Goal: Task Accomplishment & Management: Manage account settings

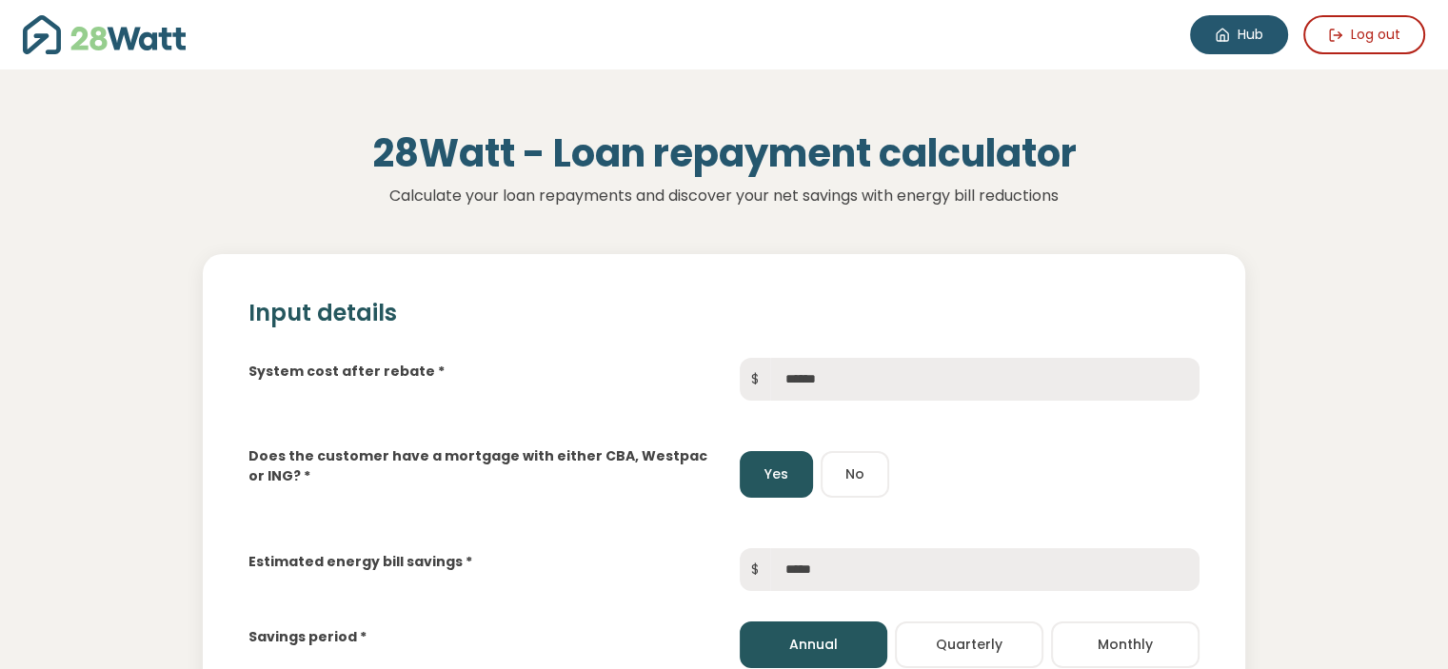
click at [1250, 22] on link "Hub" at bounding box center [1239, 34] width 98 height 39
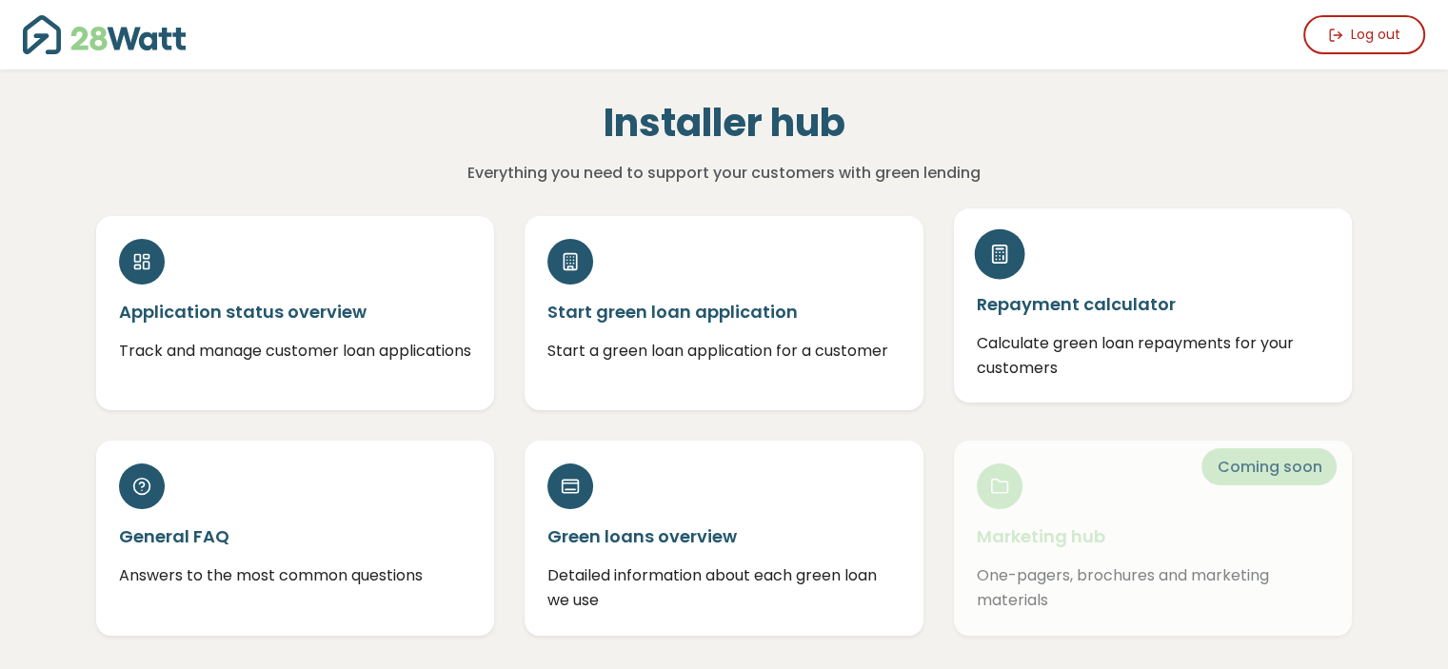
click at [1073, 304] on h5 "Repayment calculator" at bounding box center [1153, 304] width 353 height 24
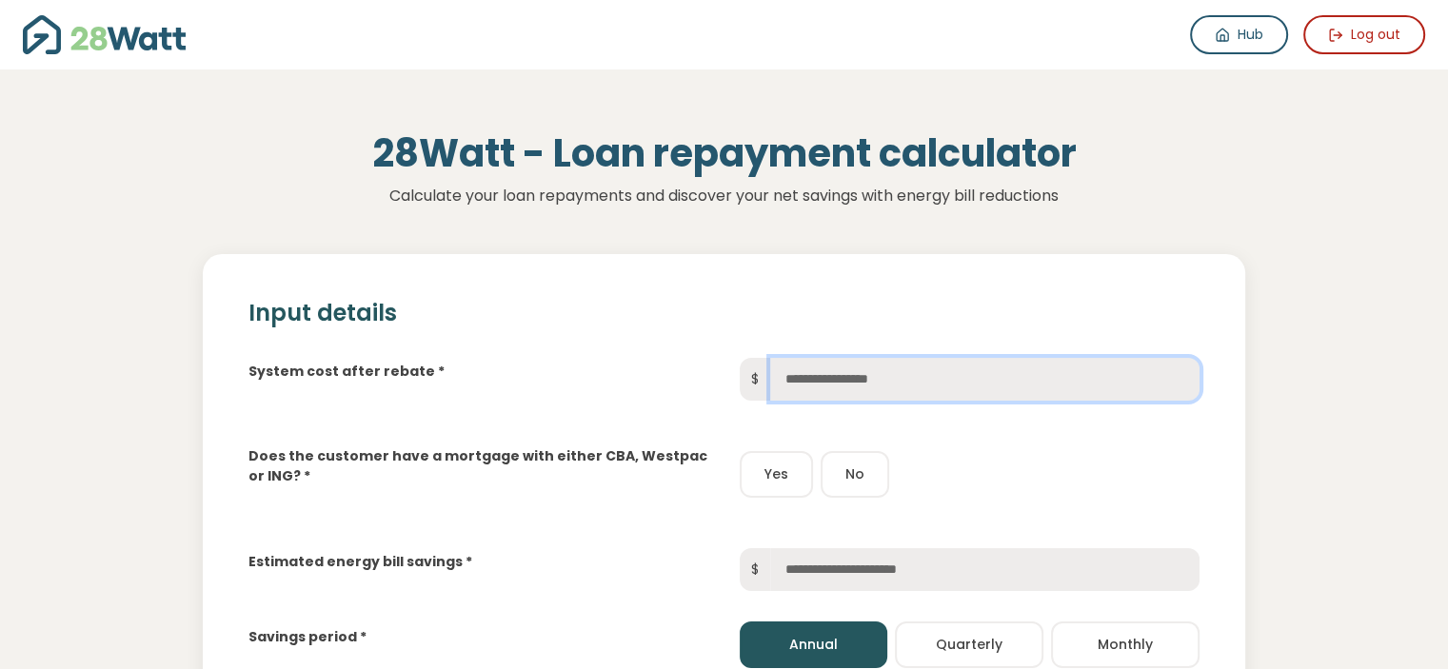
click at [974, 370] on input "text" at bounding box center [984, 379] width 429 height 43
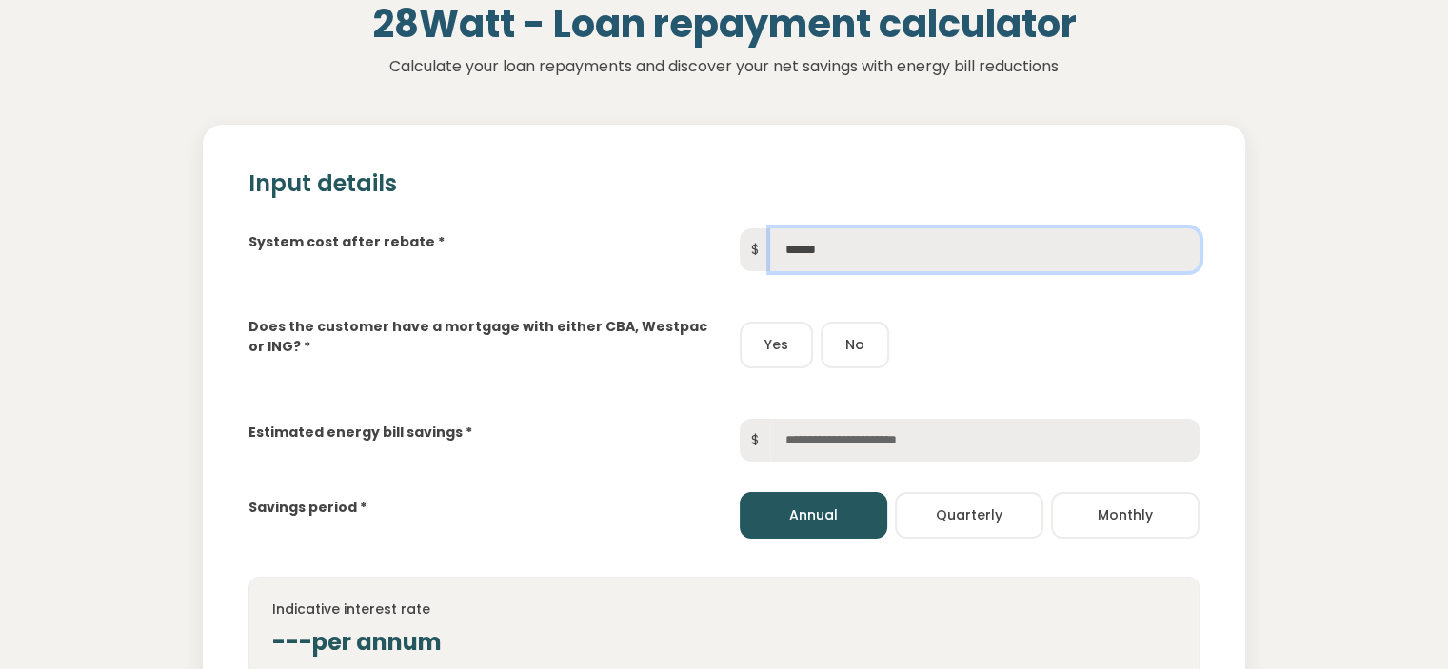
scroll to position [141, 0]
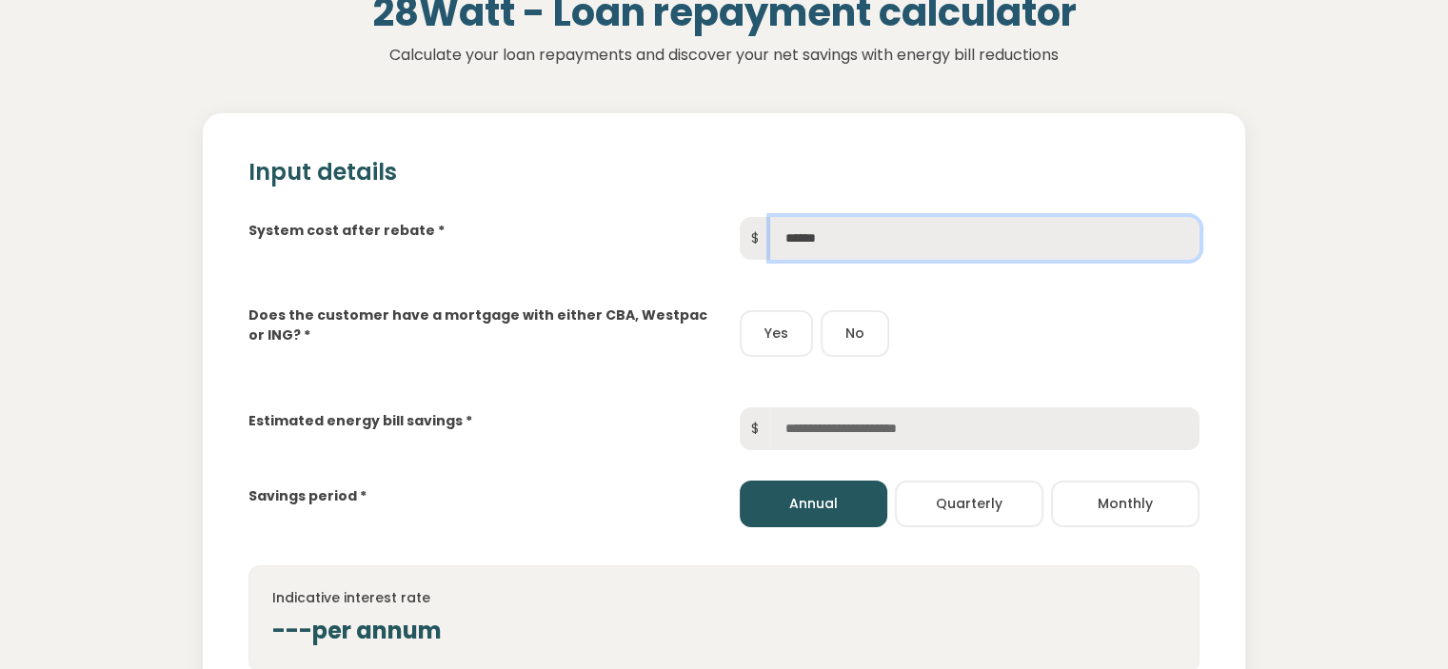
type input "******"
click at [872, 334] on button "No" at bounding box center [855, 333] width 69 height 47
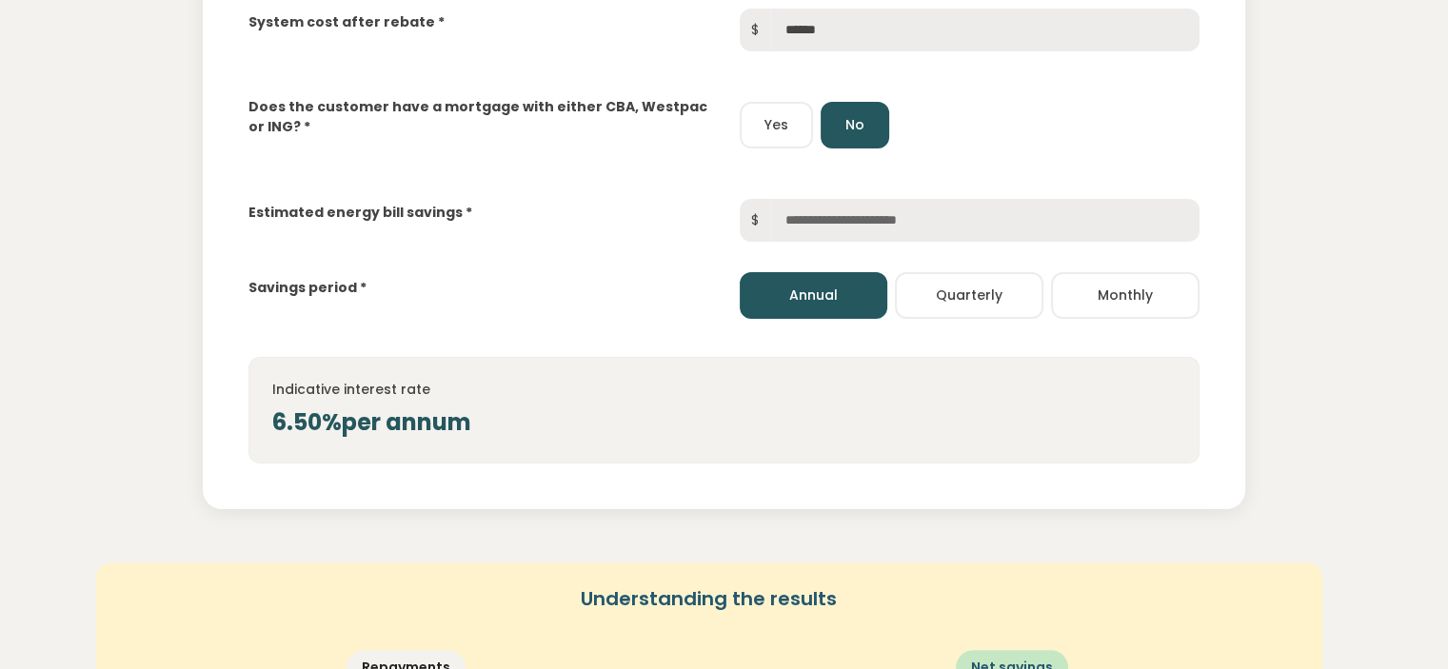
scroll to position [350, 0]
click at [885, 212] on input "text" at bounding box center [984, 219] width 429 height 43
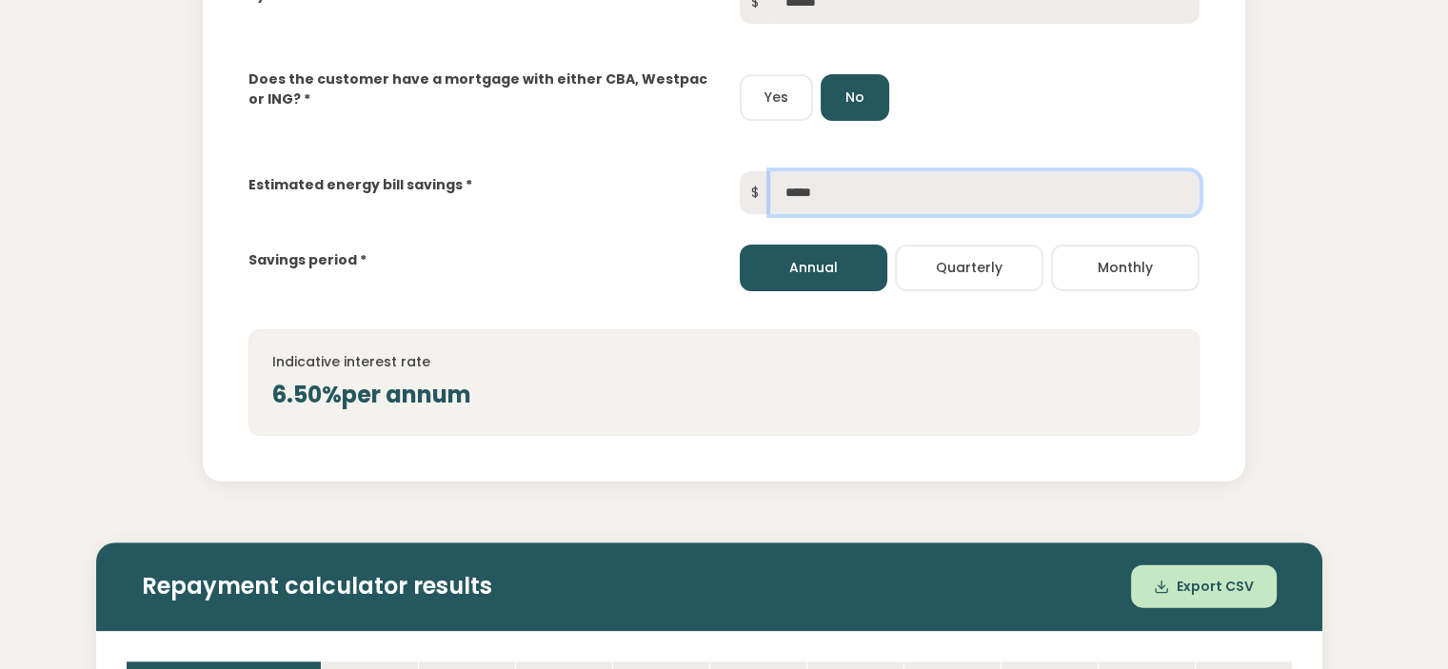
scroll to position [377, 0]
type input "*****"
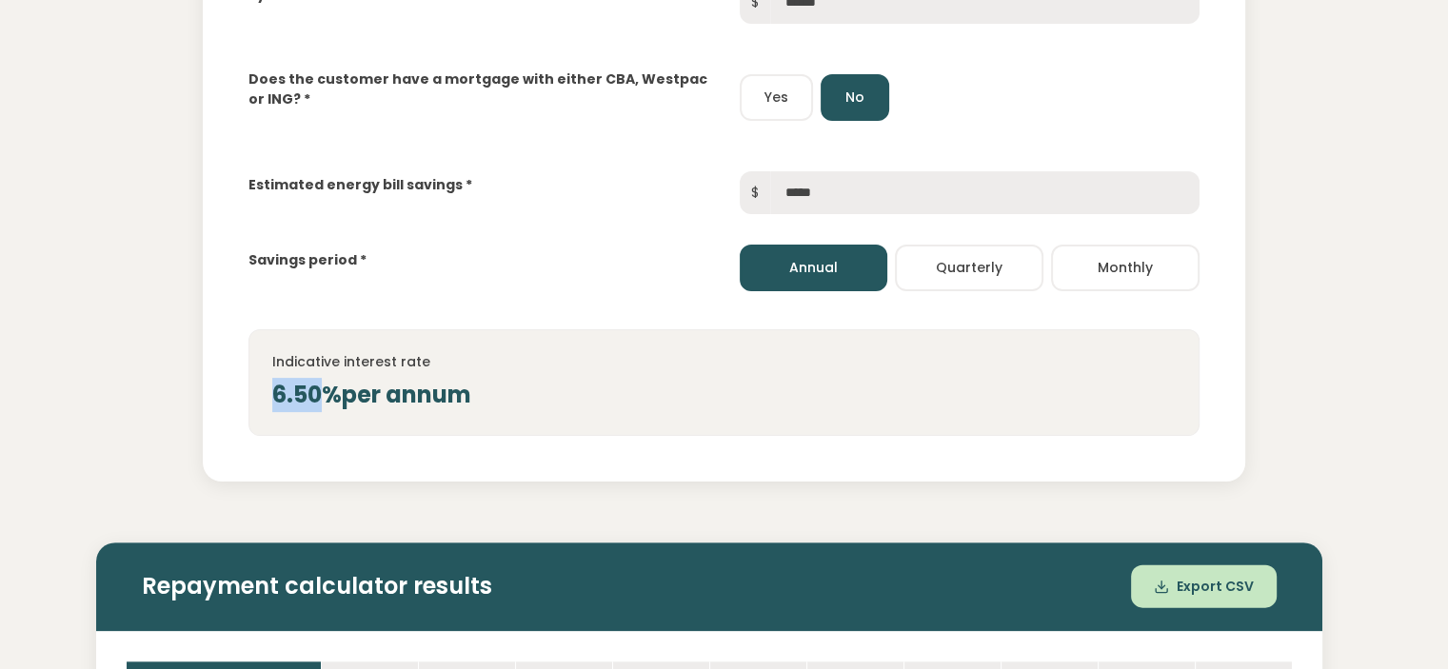
drag, startPoint x: 272, startPoint y: 393, endPoint x: 324, endPoint y: 396, distance: 51.5
click at [324, 396] on div "6.50% per annum" at bounding box center [723, 395] width 903 height 34
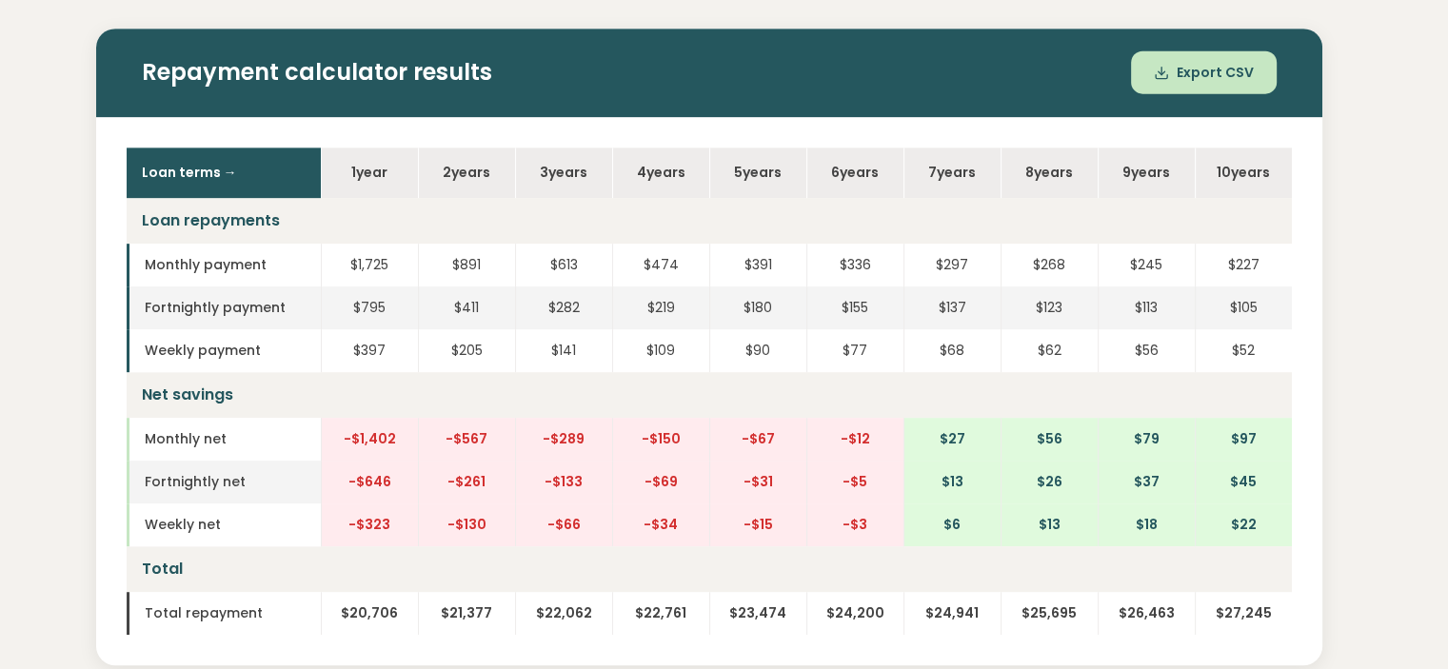
scroll to position [893, 0]
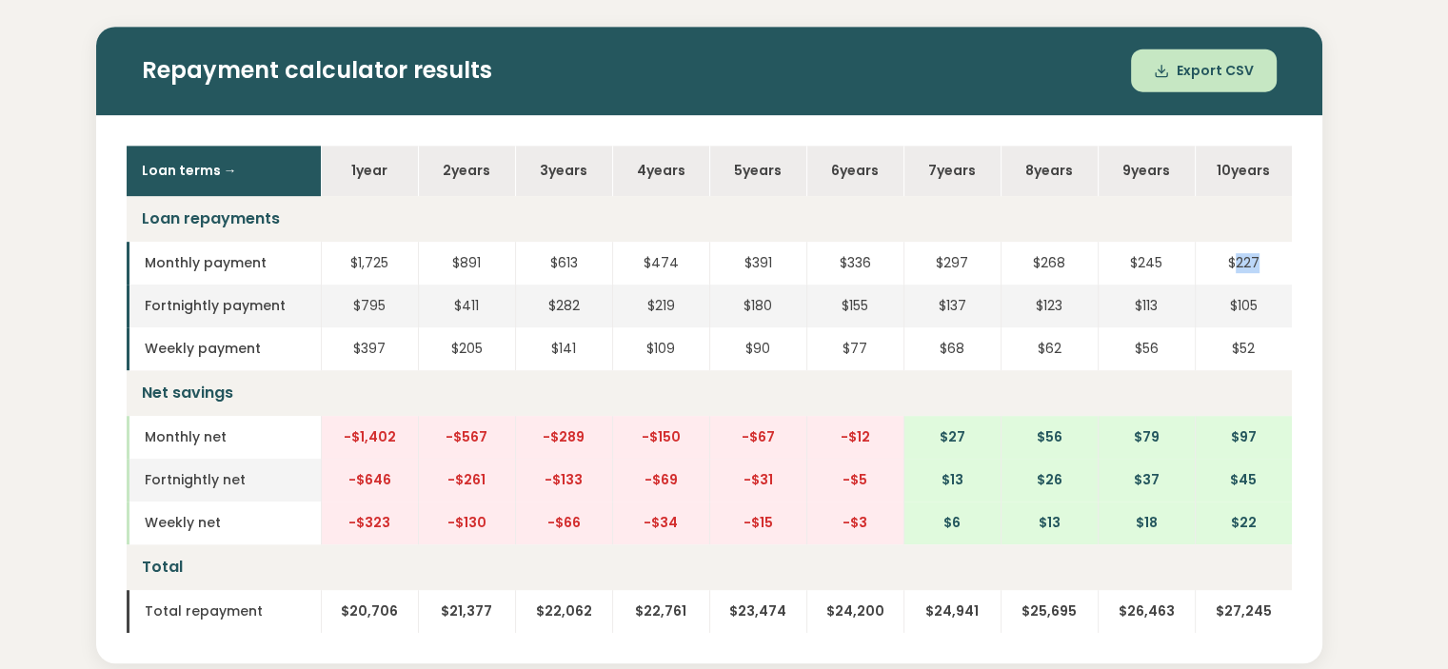
drag, startPoint x: 1257, startPoint y: 254, endPoint x: 1237, endPoint y: 264, distance: 21.3
click at [1237, 264] on td "$227" at bounding box center [1243, 263] width 97 height 43
drag, startPoint x: 1237, startPoint y: 264, endPoint x: 1276, endPoint y: 262, distance: 38.1
click at [1276, 262] on td "$227" at bounding box center [1243, 263] width 97 height 43
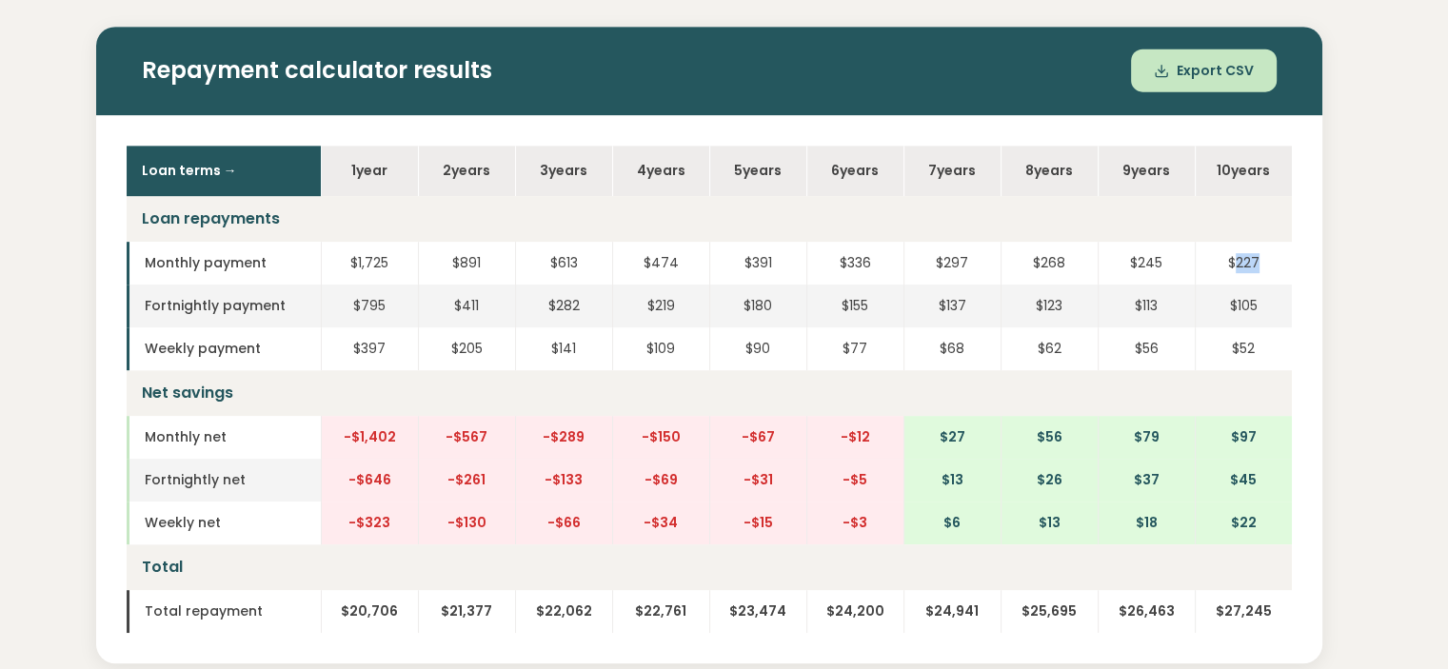
click at [1276, 262] on td "$227" at bounding box center [1243, 263] width 97 height 43
drag, startPoint x: 1256, startPoint y: 309, endPoint x: 1236, endPoint y: 309, distance: 20.0
click at [1236, 309] on td "$105" at bounding box center [1243, 306] width 97 height 43
drag, startPoint x: 1238, startPoint y: 350, endPoint x: 1272, endPoint y: 354, distance: 33.5
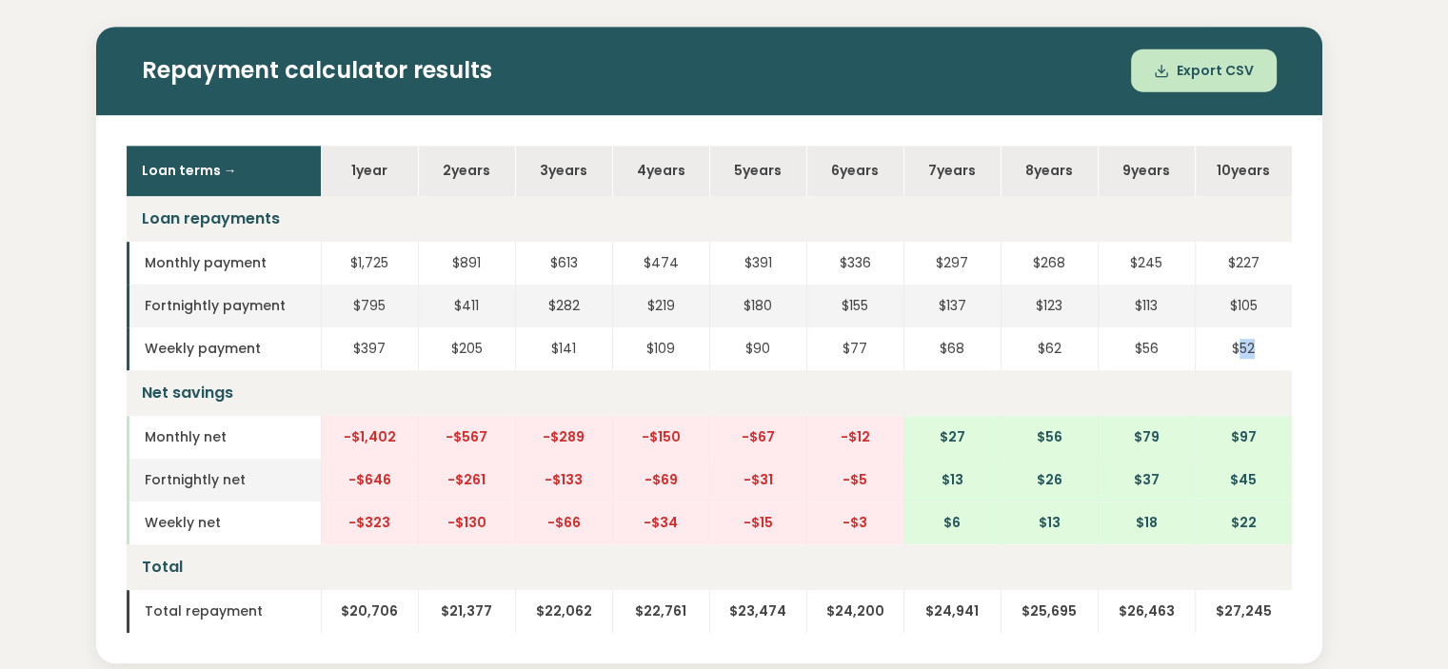
click at [1272, 354] on td "$52" at bounding box center [1243, 348] width 97 height 43
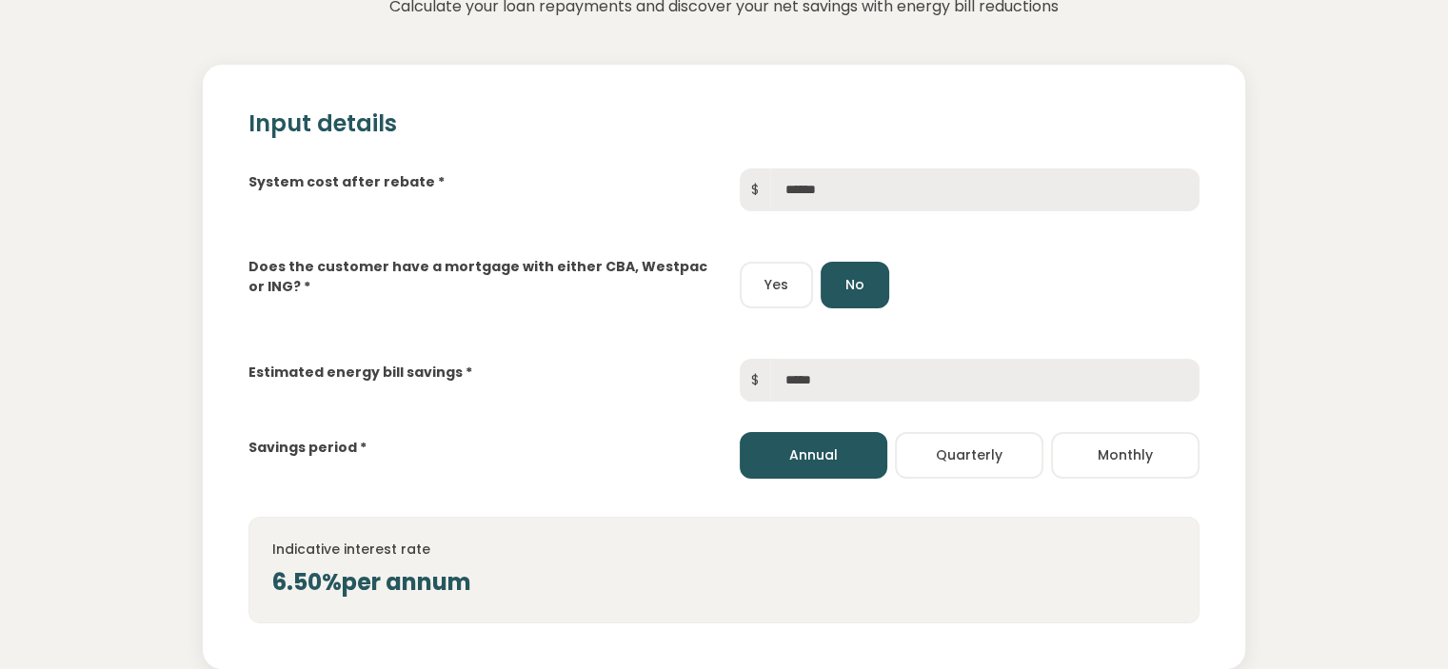
scroll to position [0, 0]
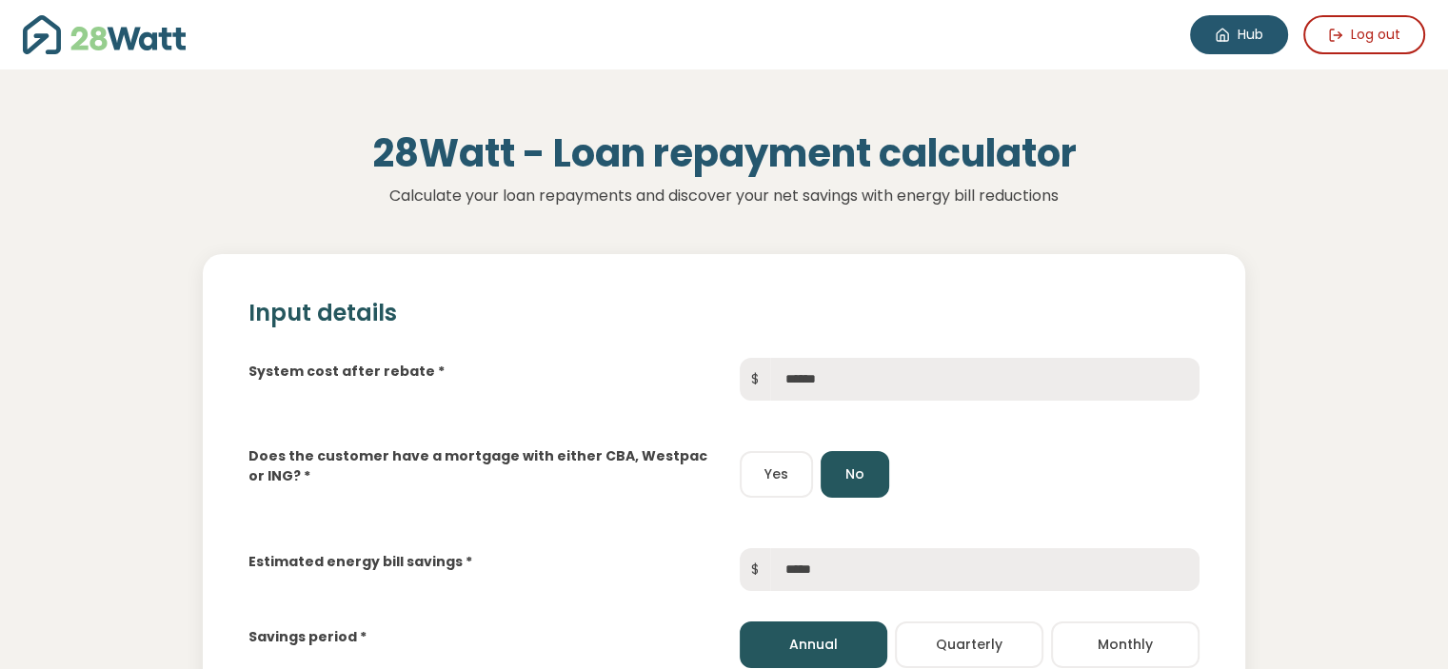
click at [1235, 49] on link "Hub" at bounding box center [1239, 34] width 98 height 39
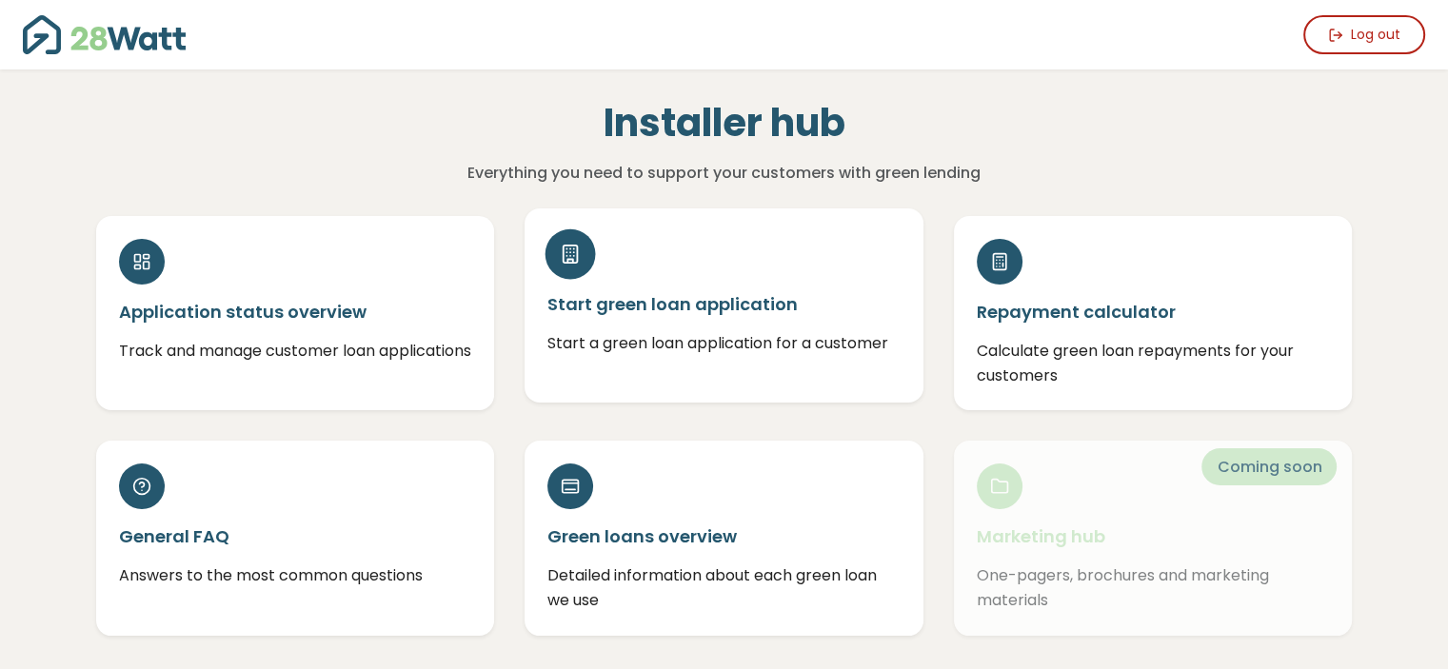
click at [865, 295] on h5 "Start green loan application" at bounding box center [723, 304] width 353 height 24
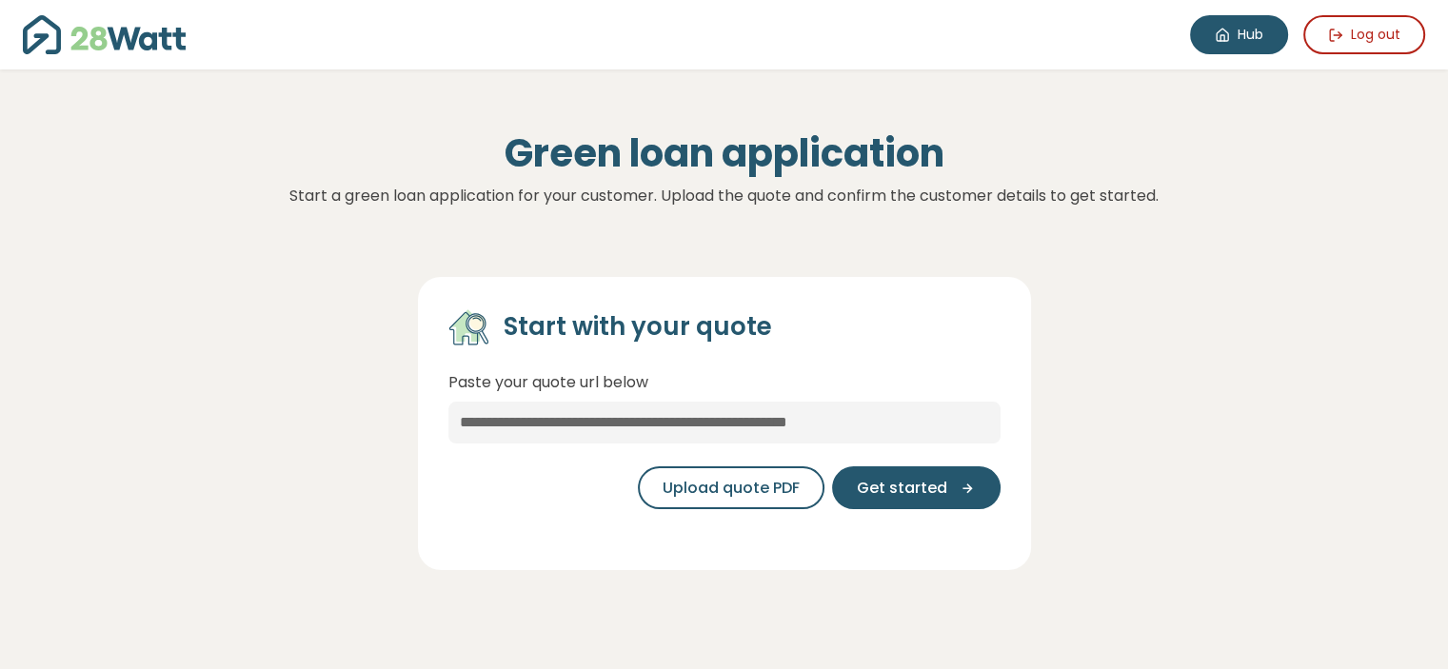
click at [1227, 42] on icon at bounding box center [1222, 35] width 15 height 15
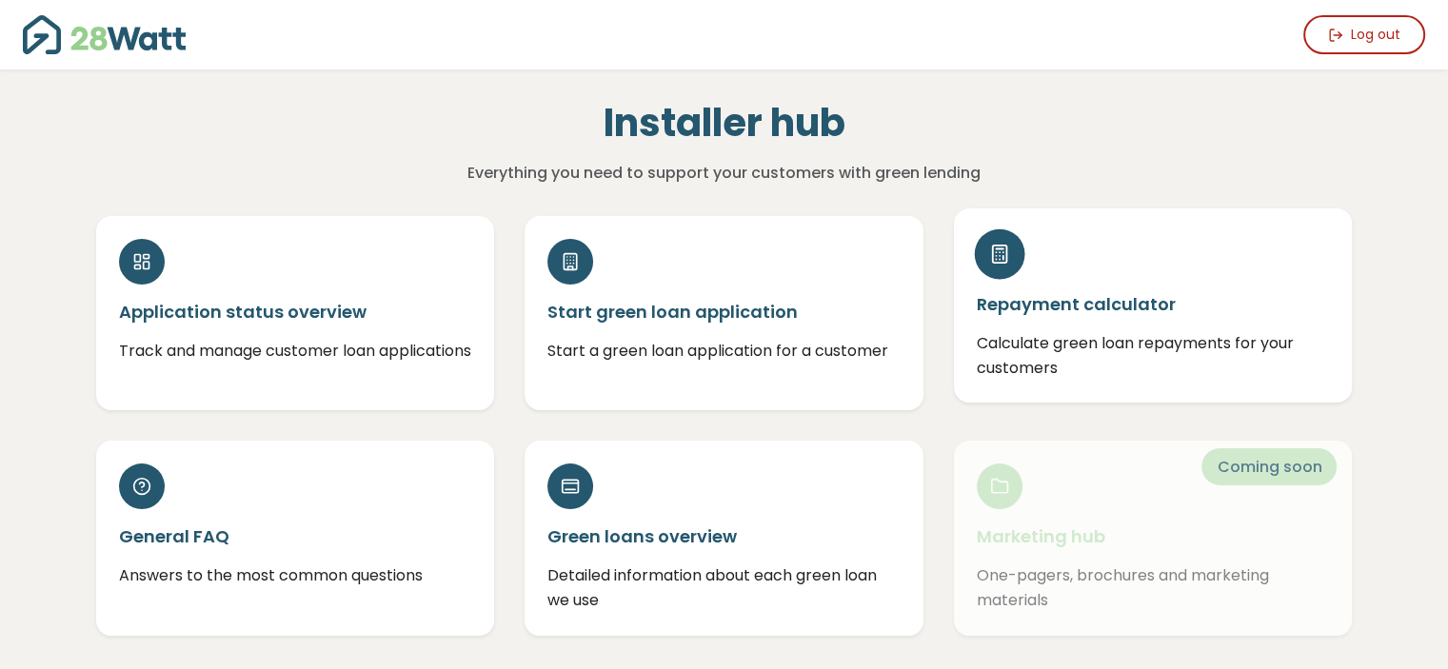
click at [1165, 266] on div "Repayment calculator Calculate green loan repayments for your customers" at bounding box center [1153, 305] width 399 height 194
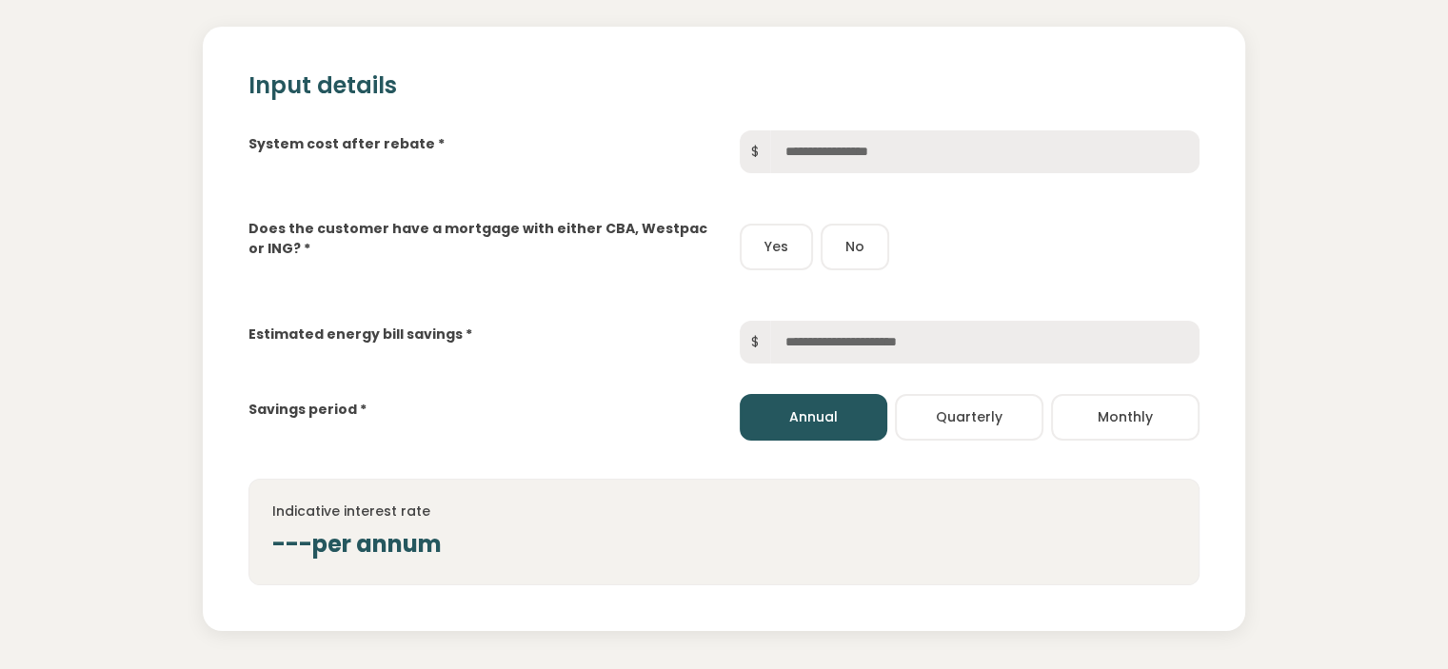
scroll to position [228, 0]
click at [1126, 158] on input "text" at bounding box center [984, 150] width 429 height 43
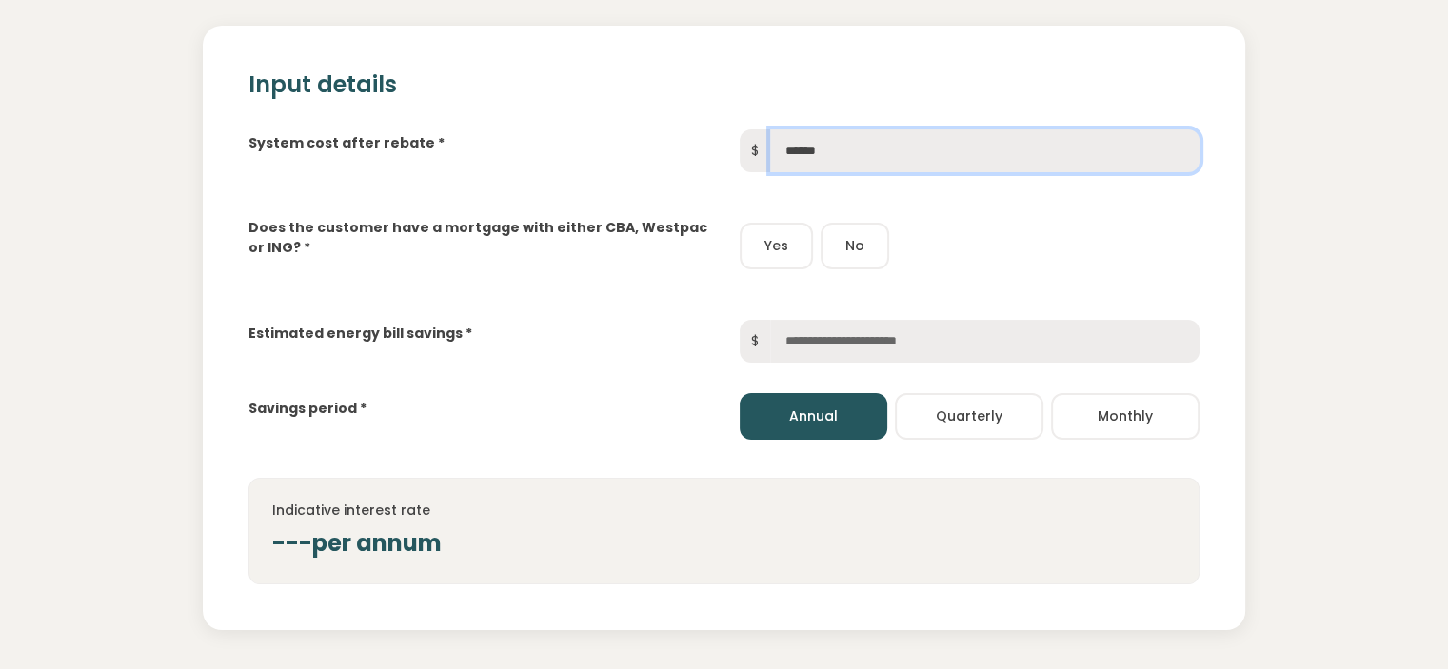
type input "******"
click at [828, 243] on button "No" at bounding box center [855, 246] width 69 height 47
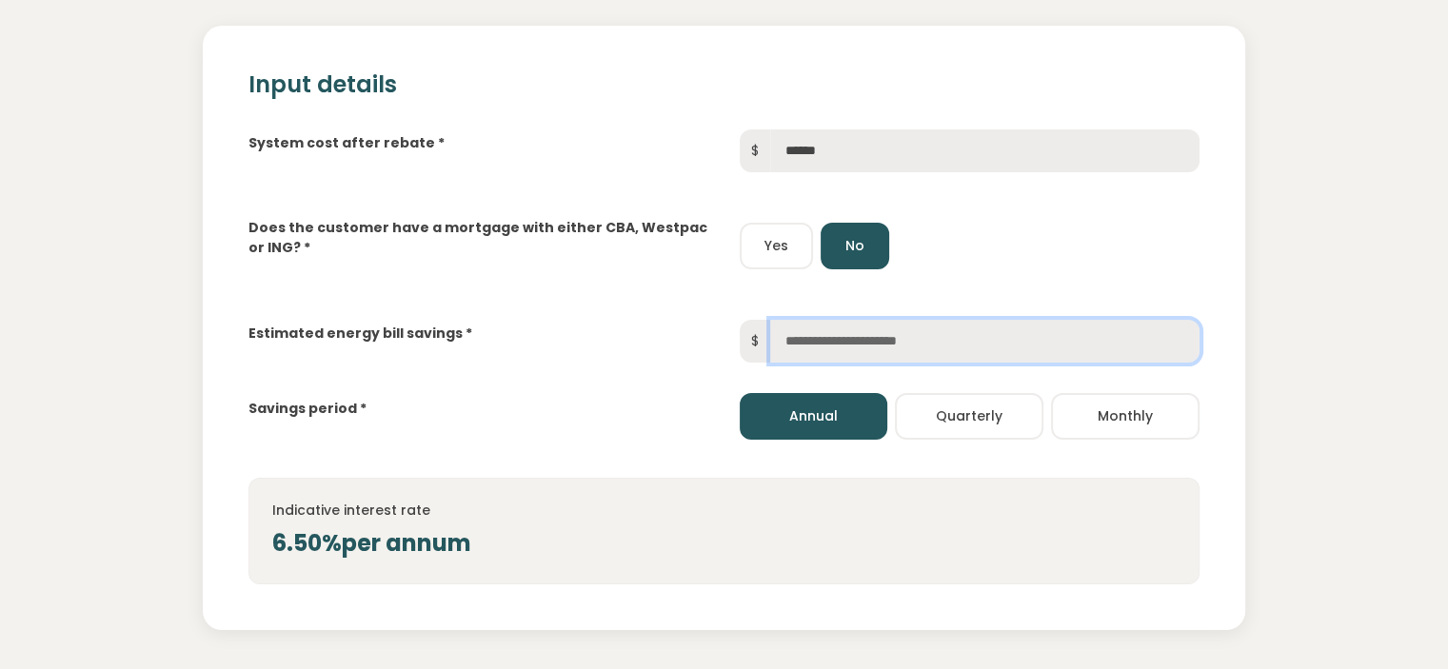
click at [871, 336] on input "text" at bounding box center [984, 341] width 429 height 43
type input "*****"
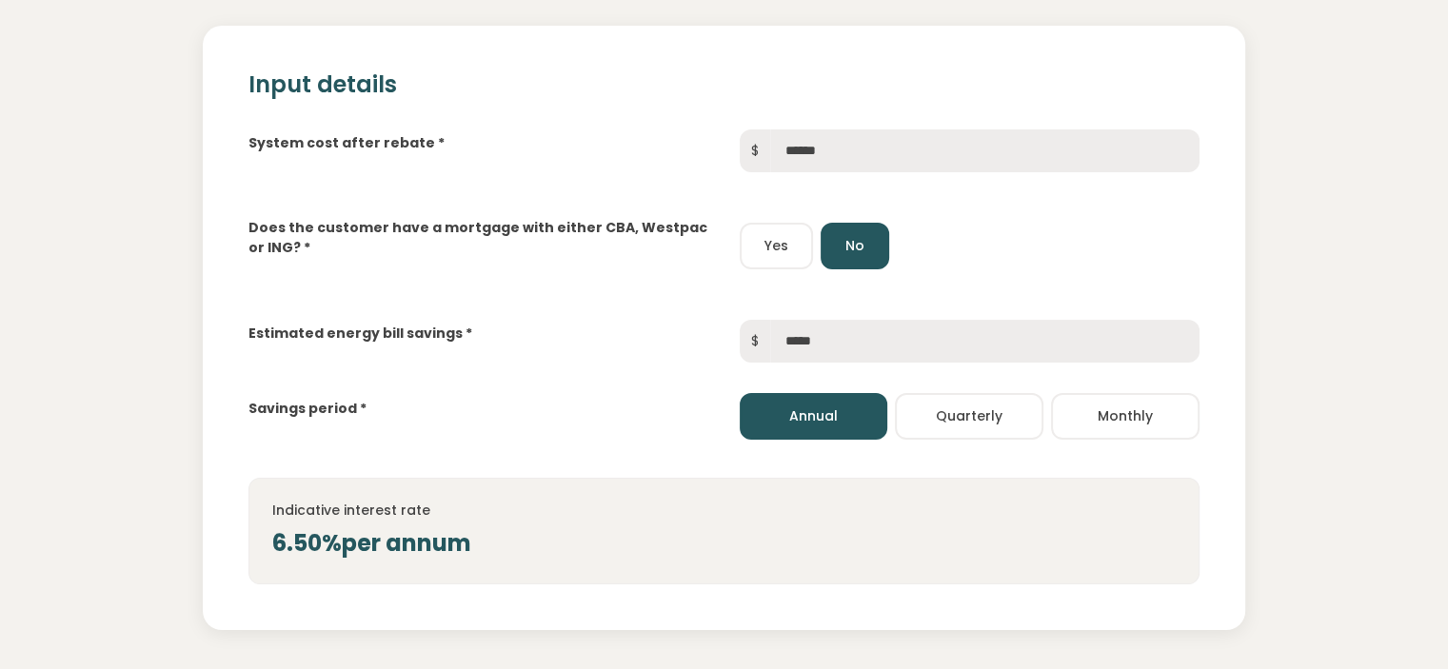
click at [922, 523] on div "Indicative interest rate 6.50% per annum" at bounding box center [723, 531] width 951 height 107
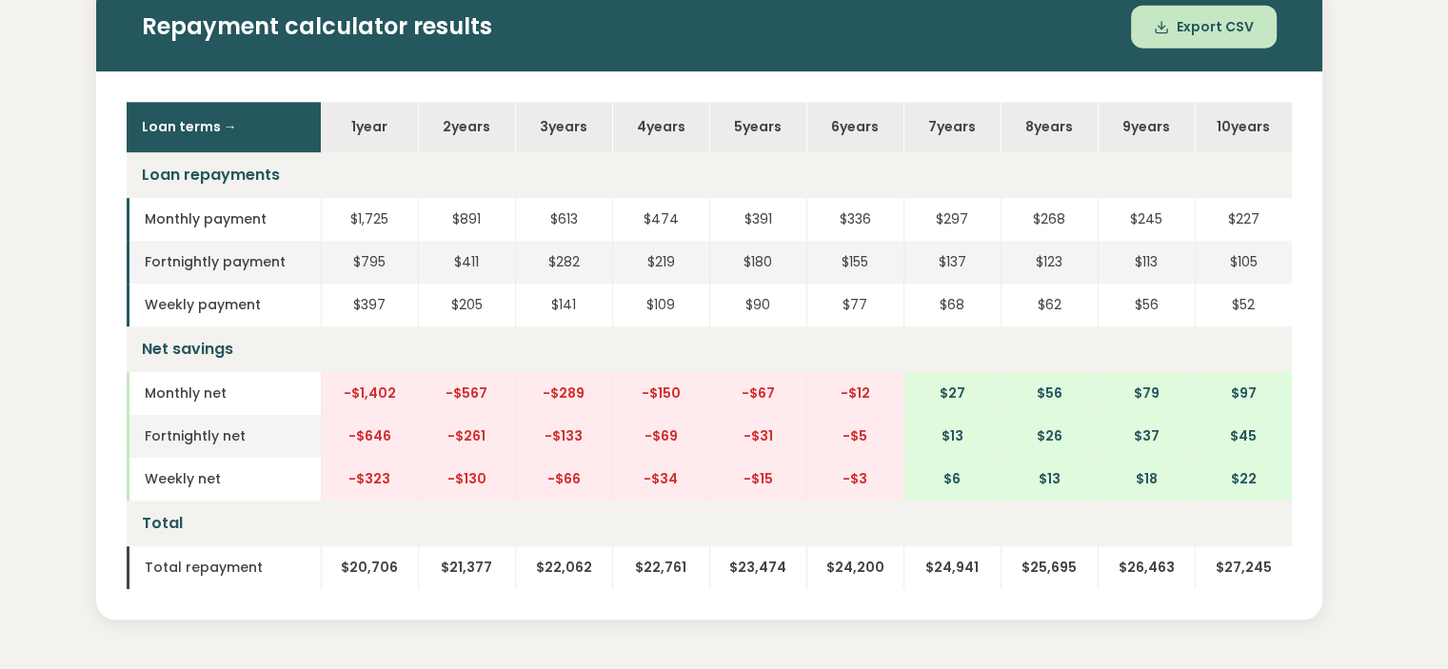
scroll to position [937, 0]
click at [1249, 390] on td "$97" at bounding box center [1243, 393] width 97 height 43
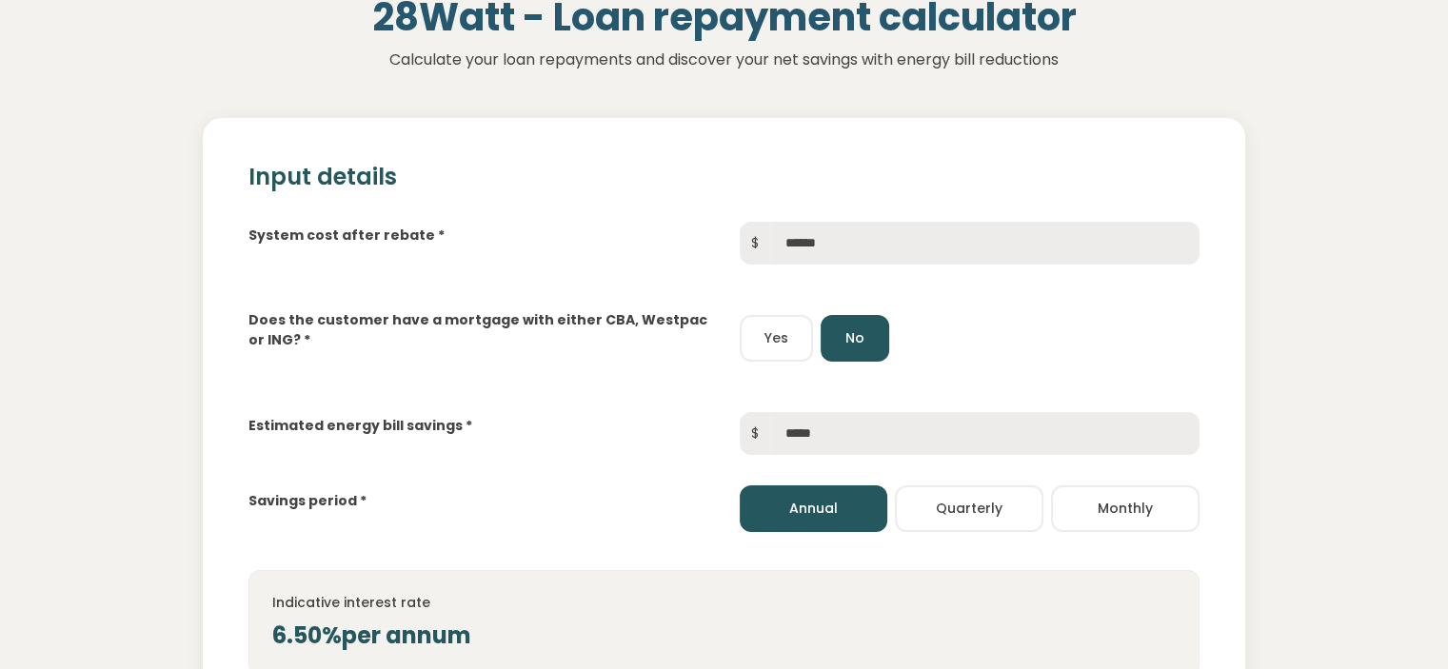
scroll to position [269, 0]
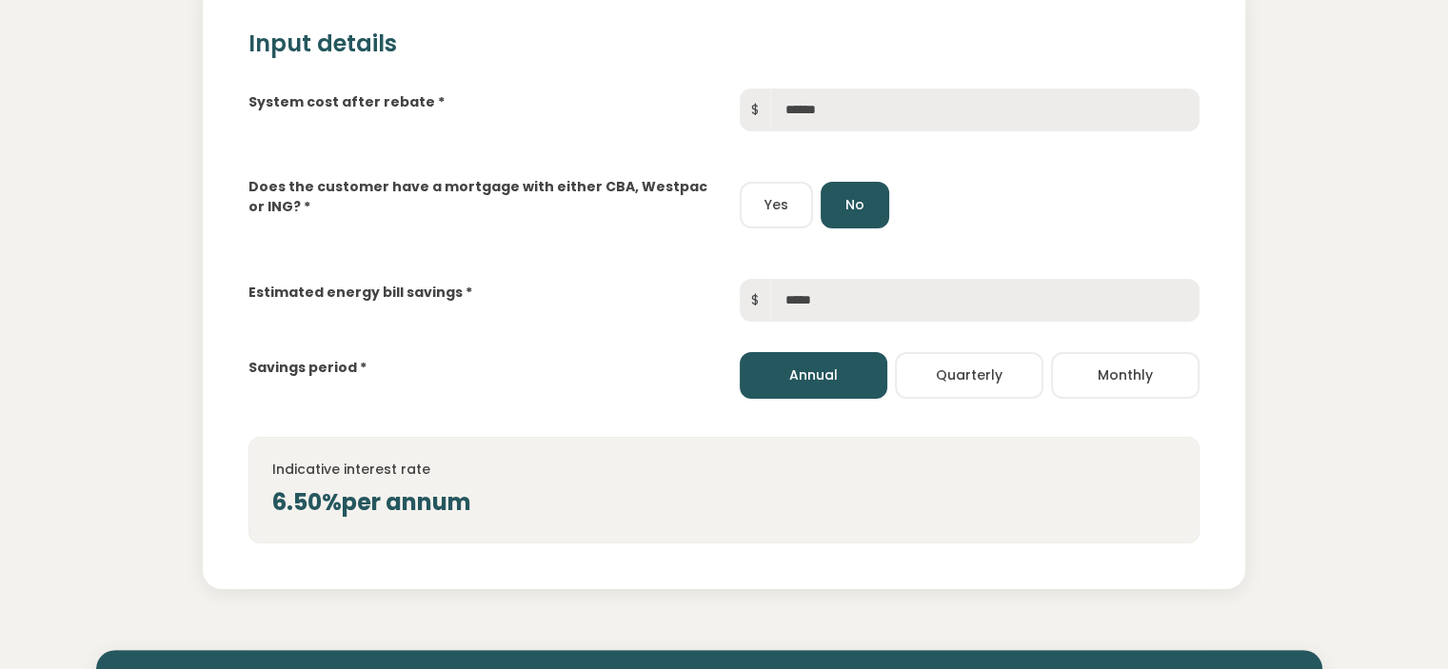
click at [784, 188] on button "Yes" at bounding box center [776, 205] width 73 height 47
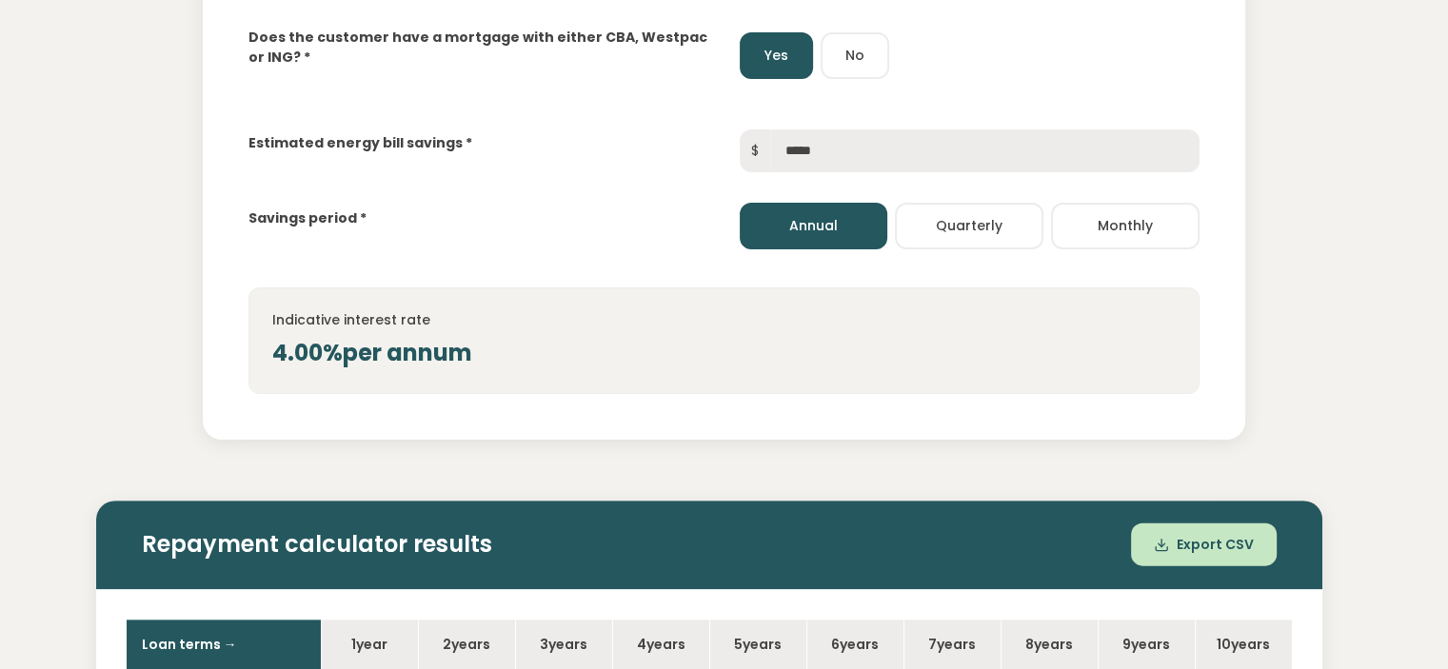
scroll to position [433, 0]
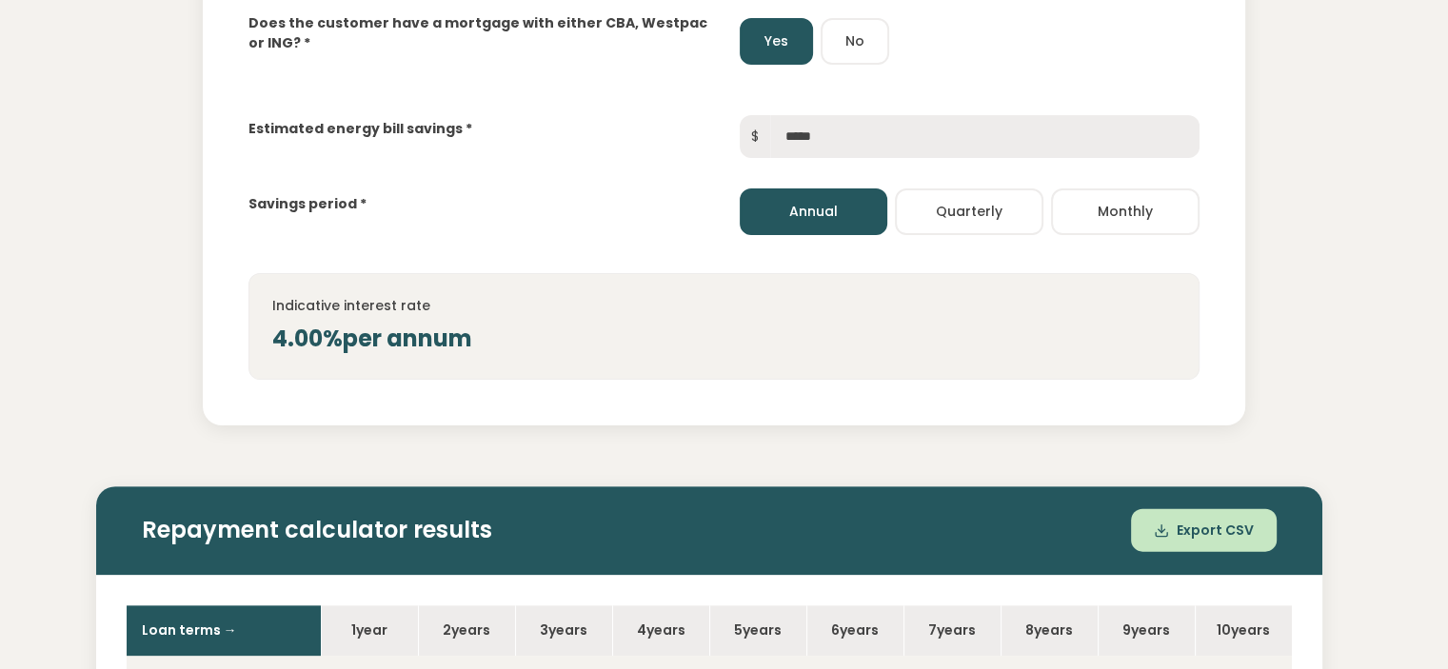
click at [910, 210] on button "Quarterly" at bounding box center [969, 211] width 148 height 47
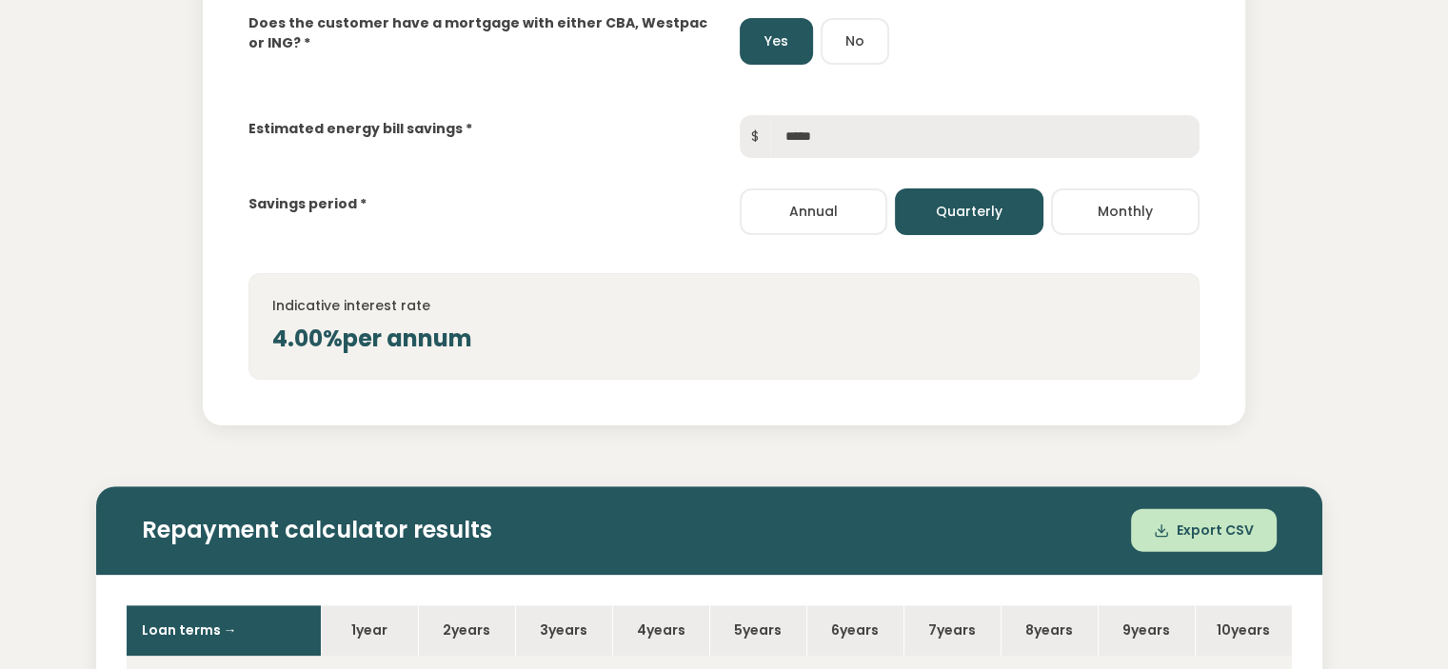
click at [822, 208] on button "Annual" at bounding box center [814, 211] width 148 height 47
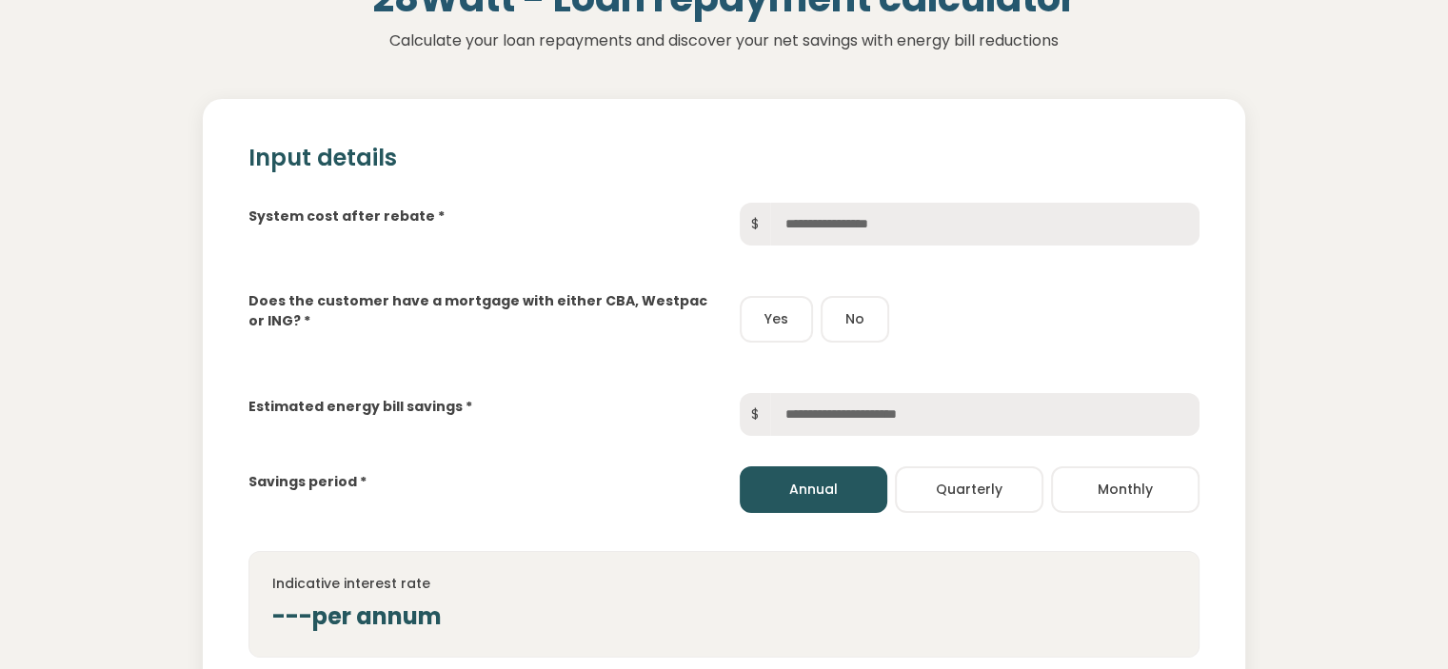
scroll to position [149, 0]
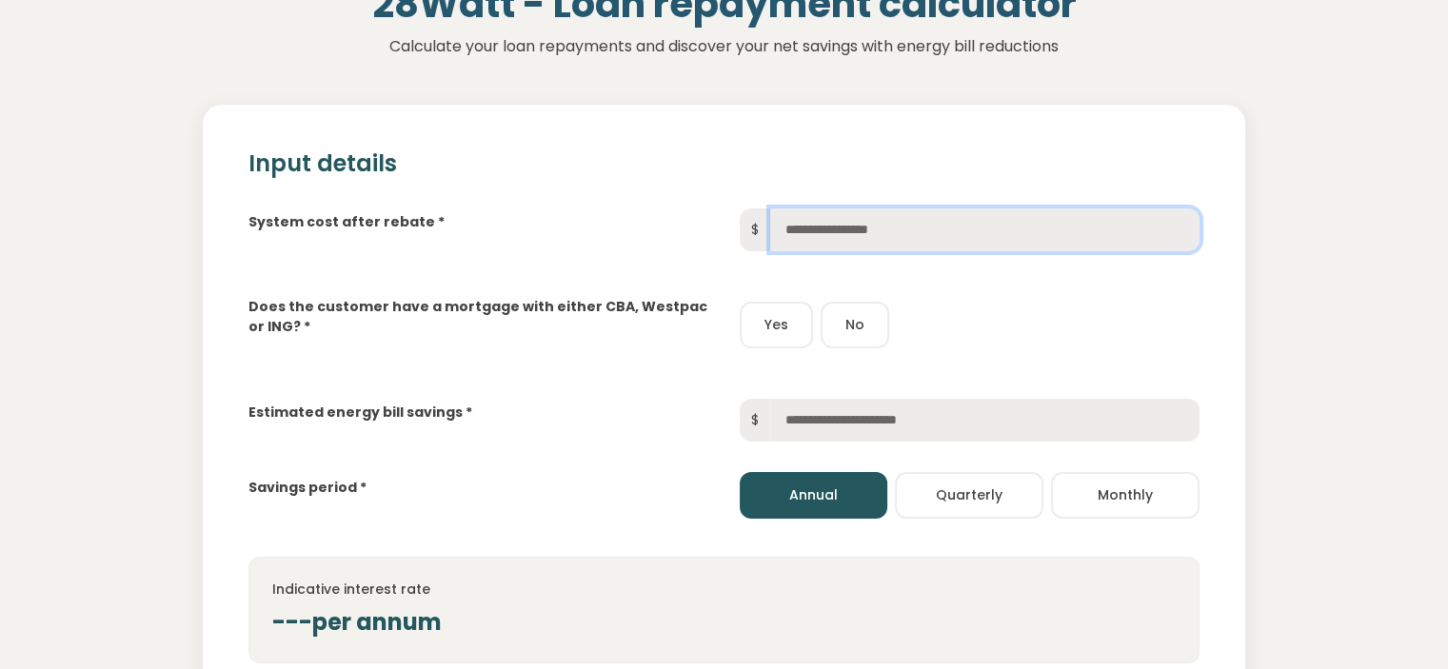
click at [834, 238] on input "text" at bounding box center [984, 229] width 429 height 43
type input "******"
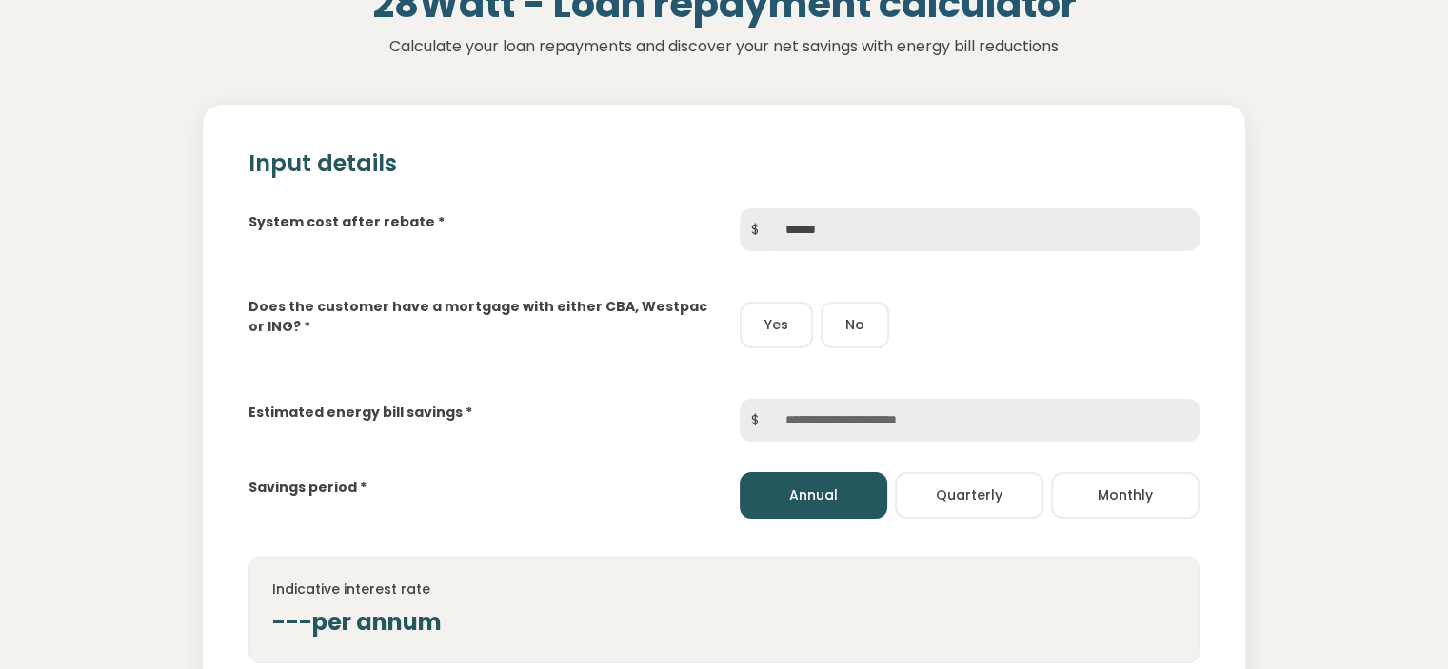
click at [779, 327] on button "Yes" at bounding box center [776, 325] width 73 height 47
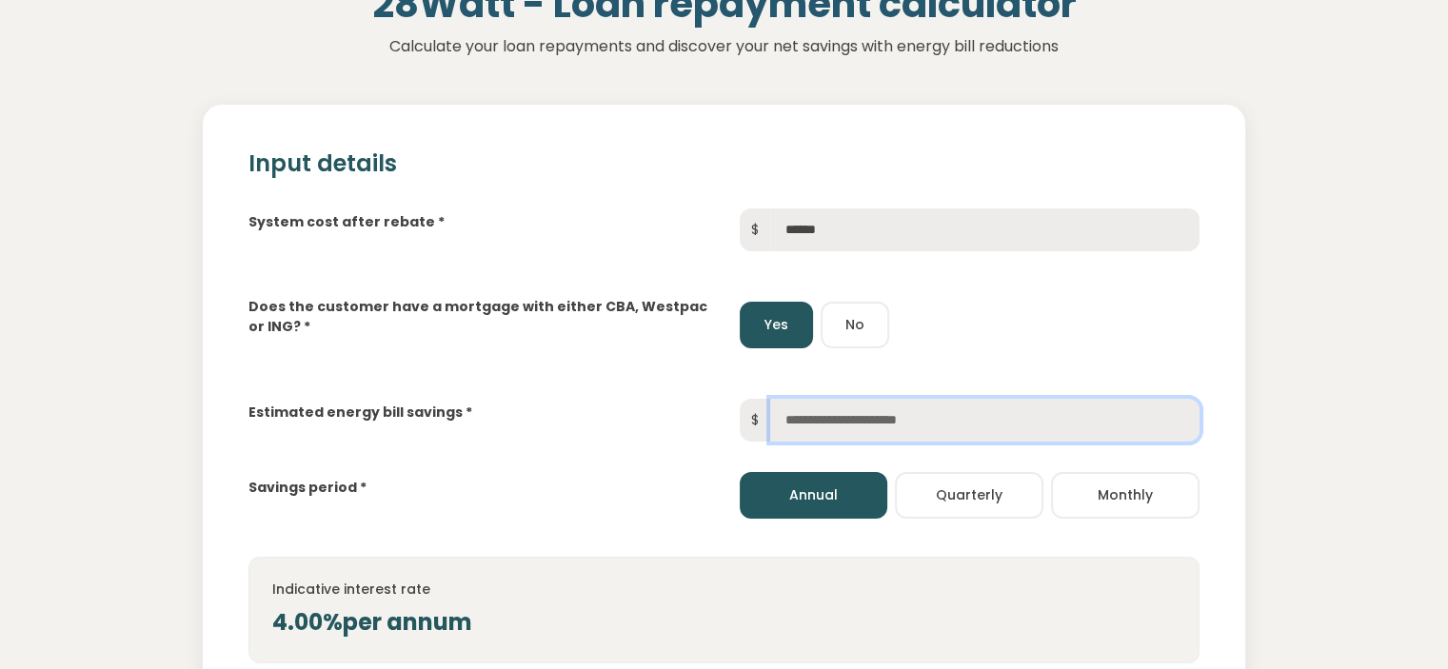
click at [853, 406] on input "text" at bounding box center [984, 420] width 429 height 43
type input "*****"
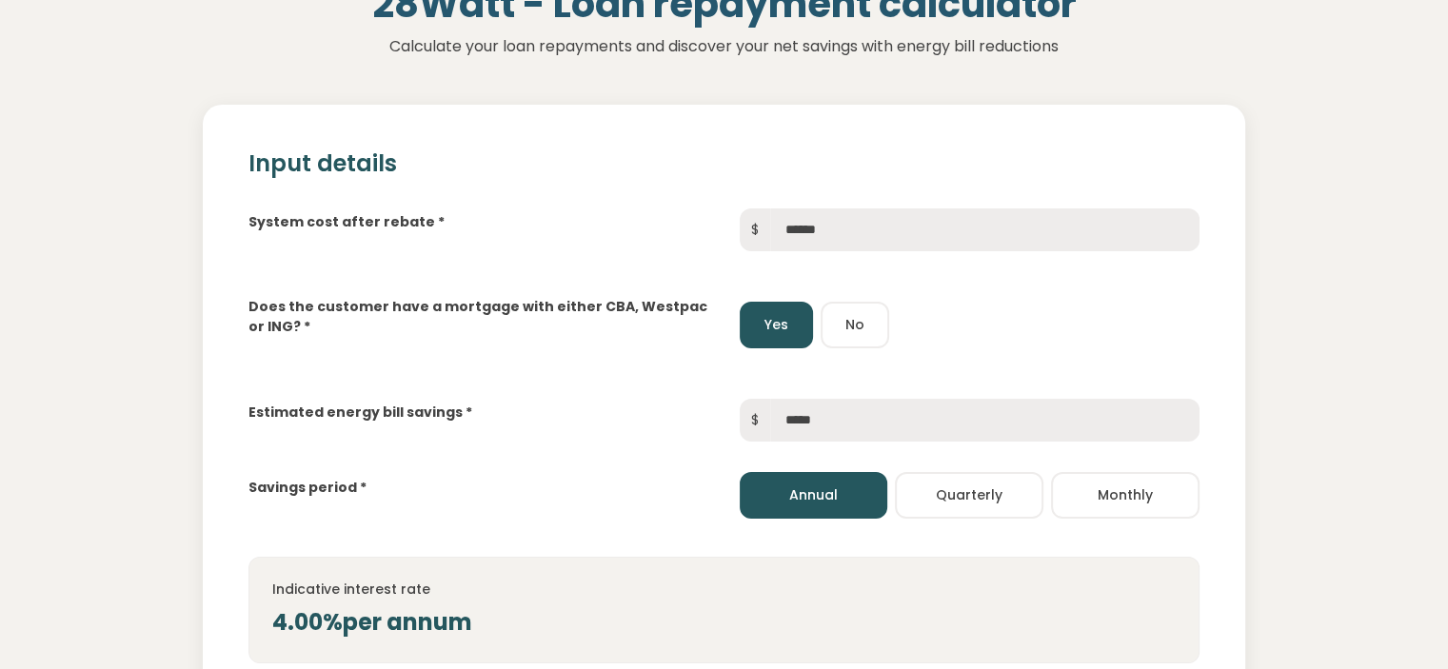
click at [881, 571] on div "Indicative interest rate 4.00% per annum" at bounding box center [723, 610] width 951 height 107
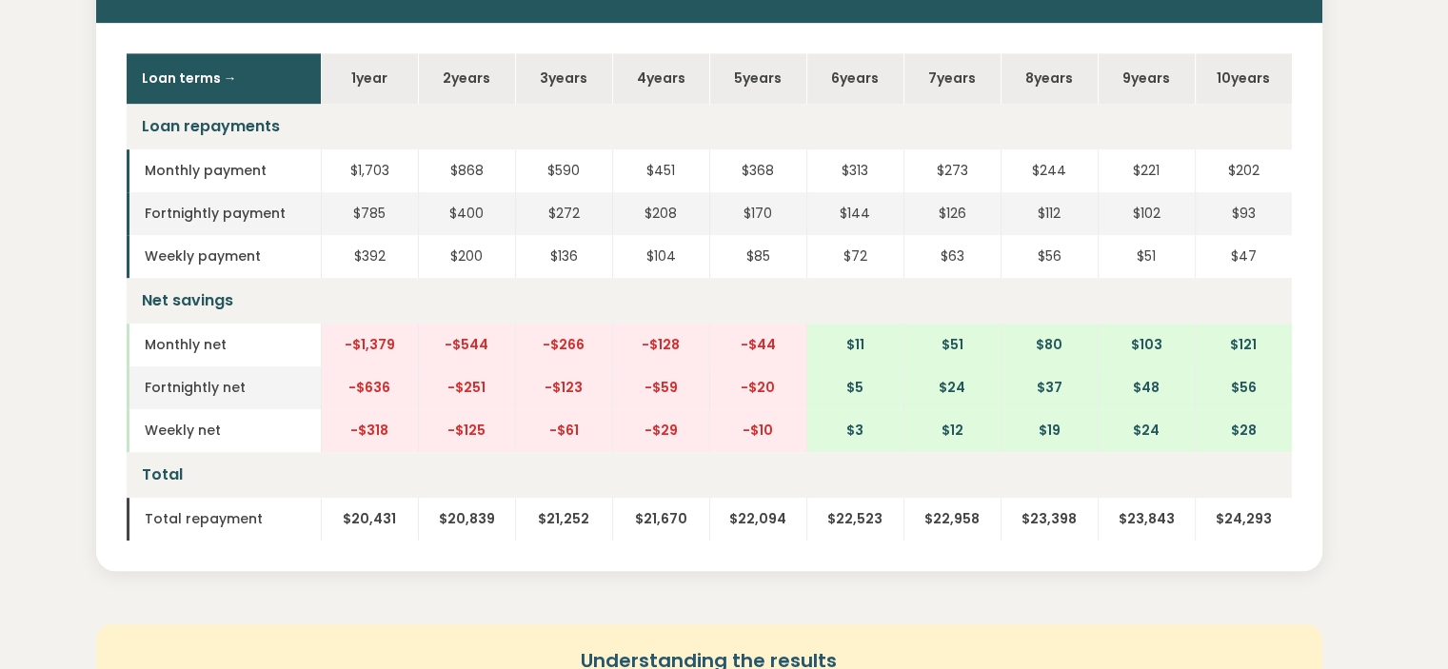
scroll to position [990, 0]
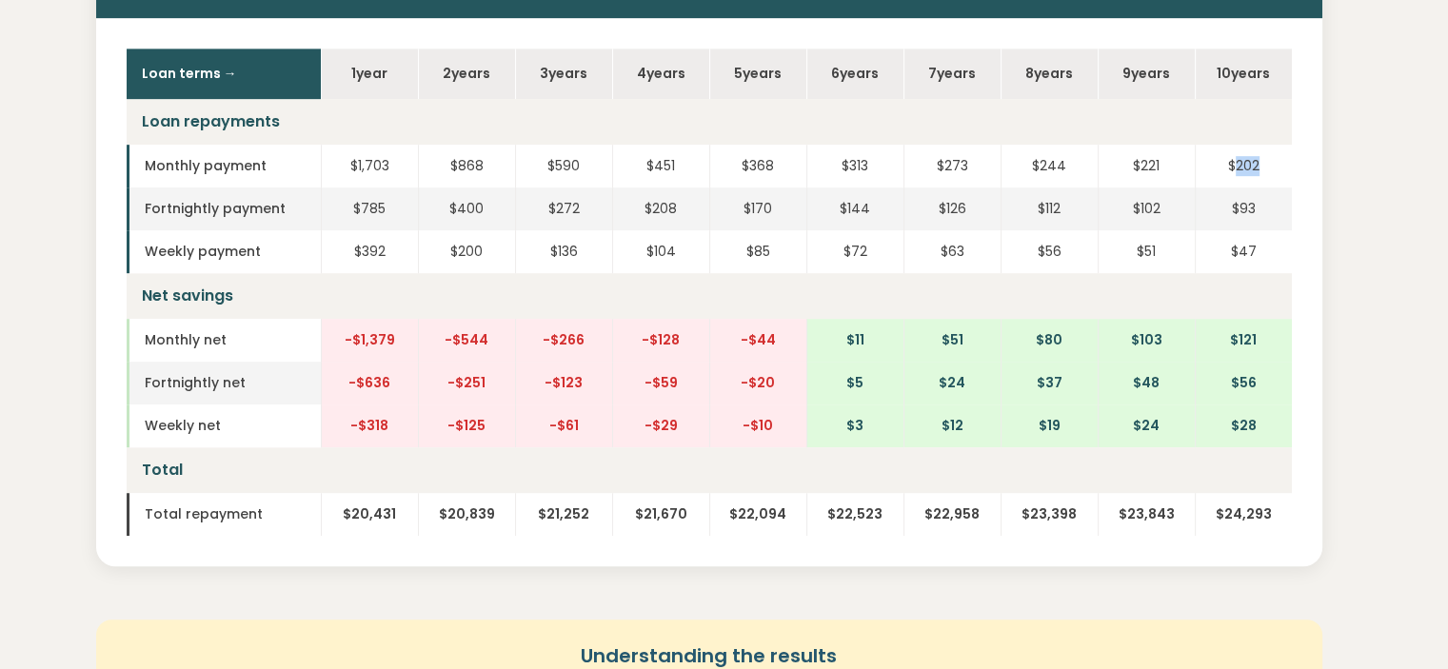
drag, startPoint x: 1235, startPoint y: 159, endPoint x: 1264, endPoint y: 161, distance: 29.6
click at [1264, 161] on td "$202" at bounding box center [1243, 166] width 97 height 43
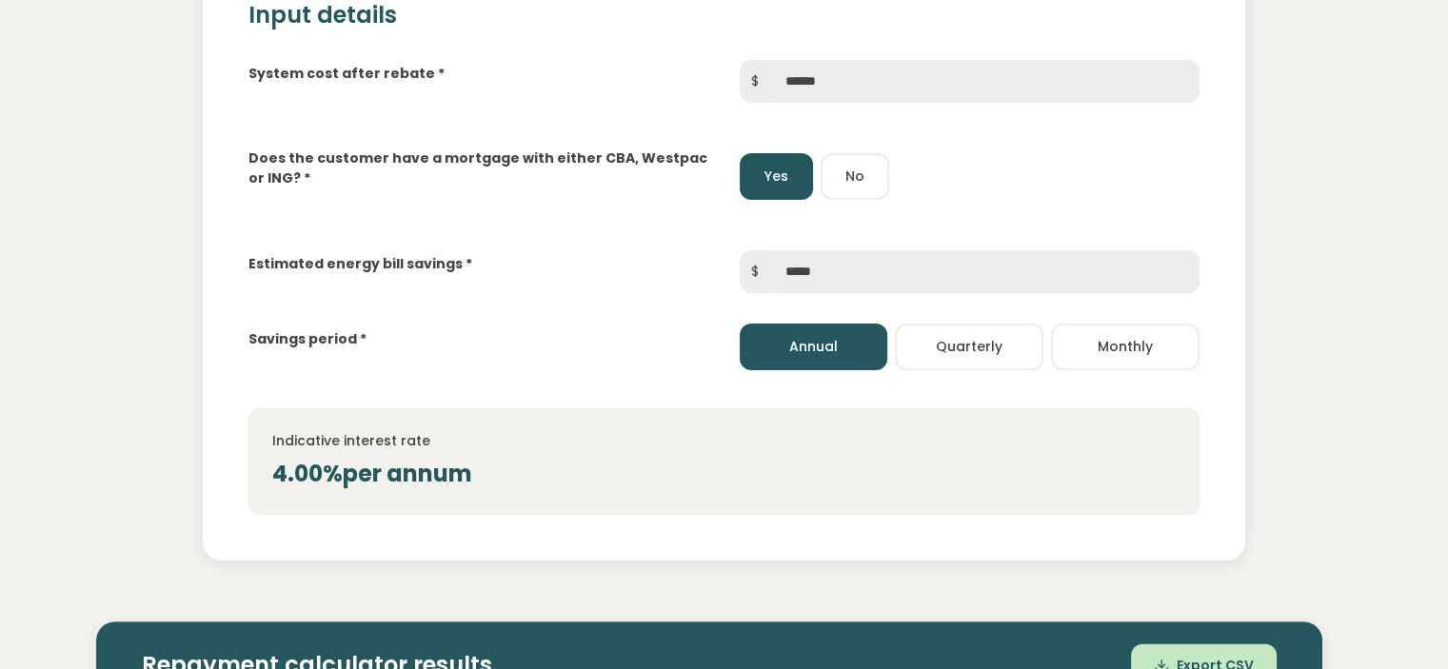
scroll to position [297, 0]
click at [844, 189] on button "No" at bounding box center [855, 177] width 69 height 47
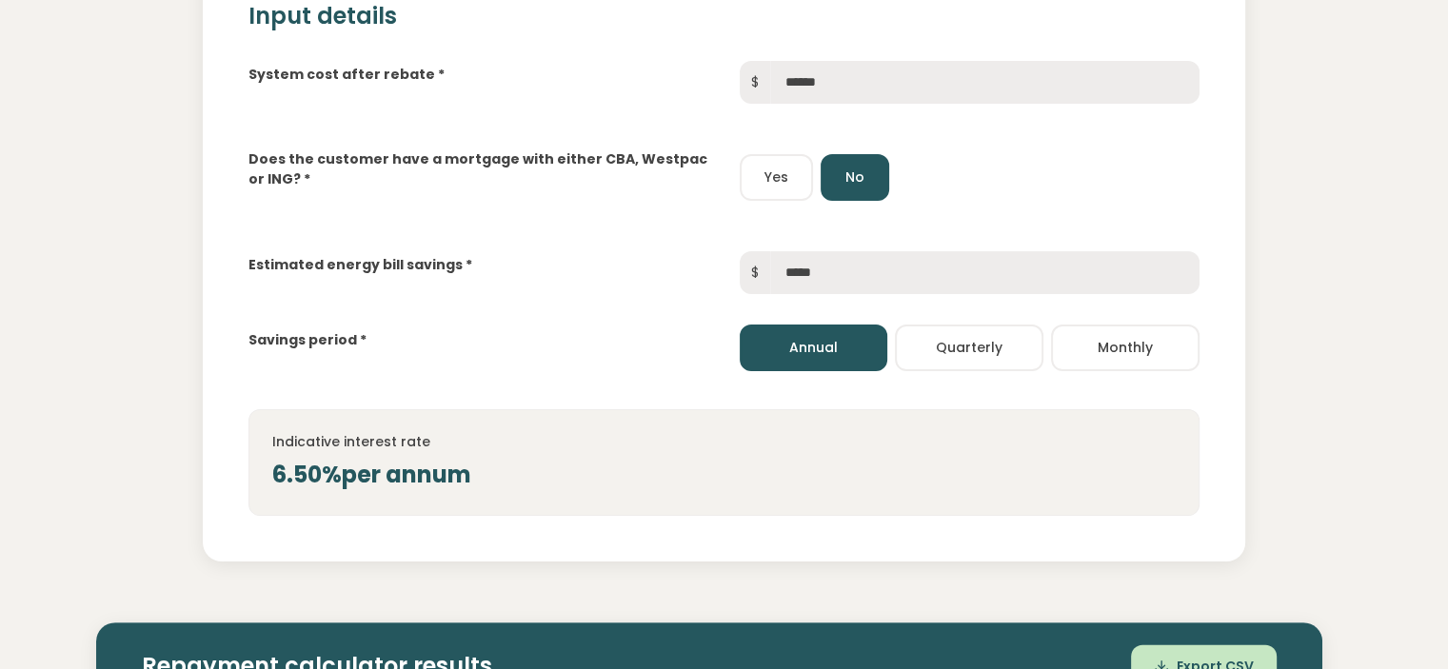
click at [825, 224] on div "Estimated energy bill savings * $ *****" at bounding box center [723, 257] width 981 height 73
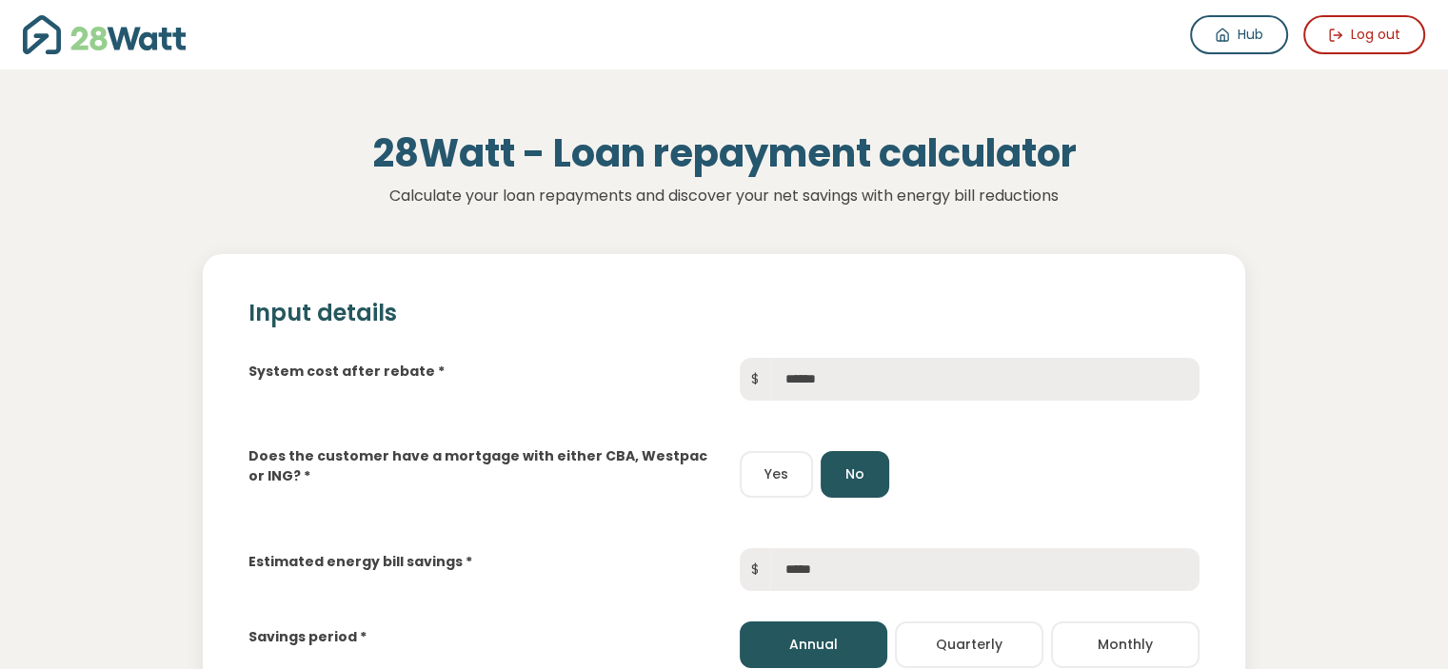
click at [721, 292] on div "Input details System cost after rebate * $ ****** Does the customer have a mort…" at bounding box center [724, 556] width 1042 height 604
click at [705, 286] on div "Input details System cost after rebate * $ ****** Does the customer have a mort…" at bounding box center [724, 556] width 1042 height 604
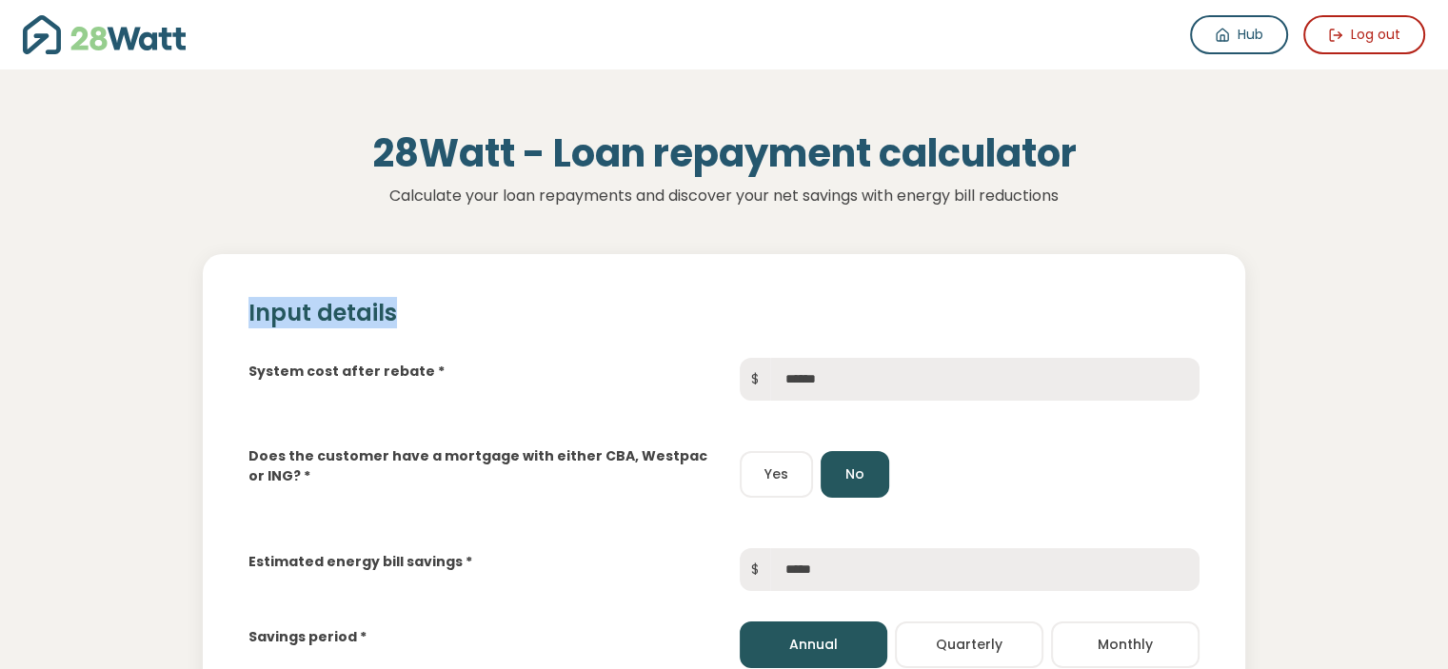
click at [707, 300] on h2 "Input details" at bounding box center [723, 314] width 951 height 28
click at [1245, 27] on link "Hub" at bounding box center [1239, 34] width 98 height 39
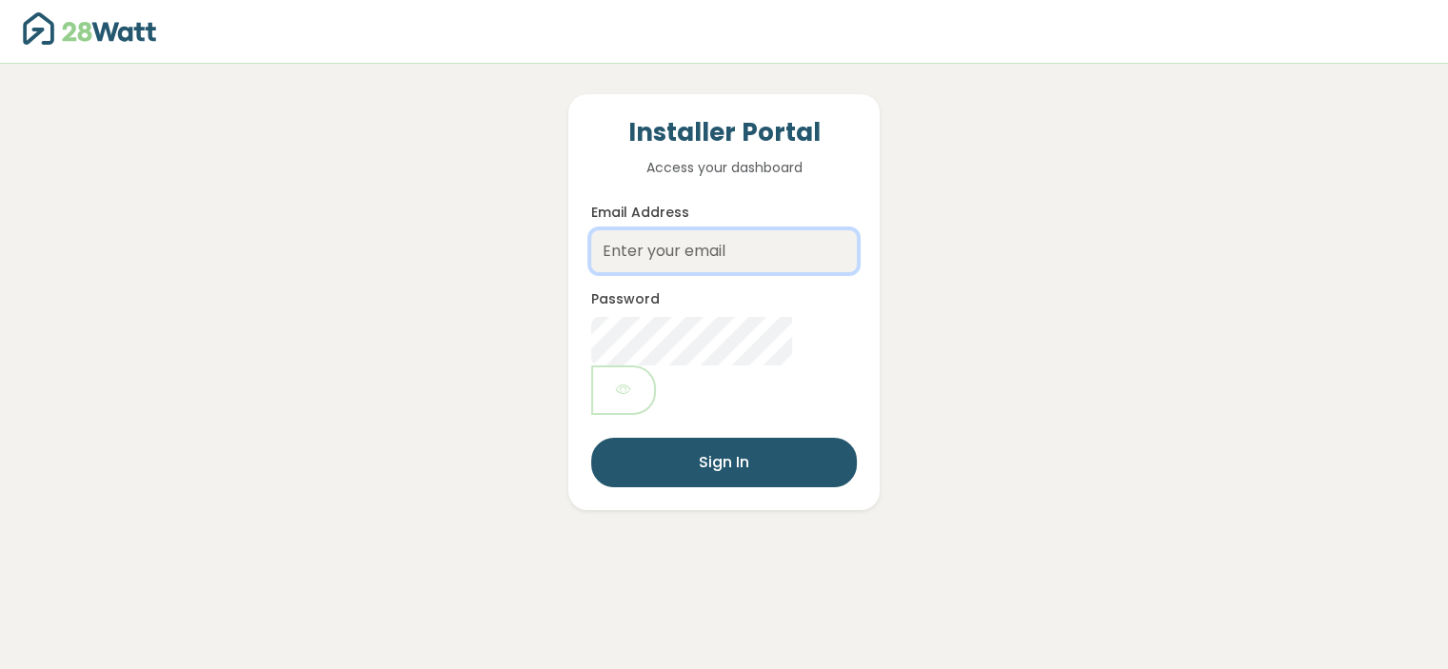
click at [744, 256] on input "Email Address" at bounding box center [723, 251] width 265 height 42
type input "[EMAIL_ADDRESS][DOMAIN_NAME]"
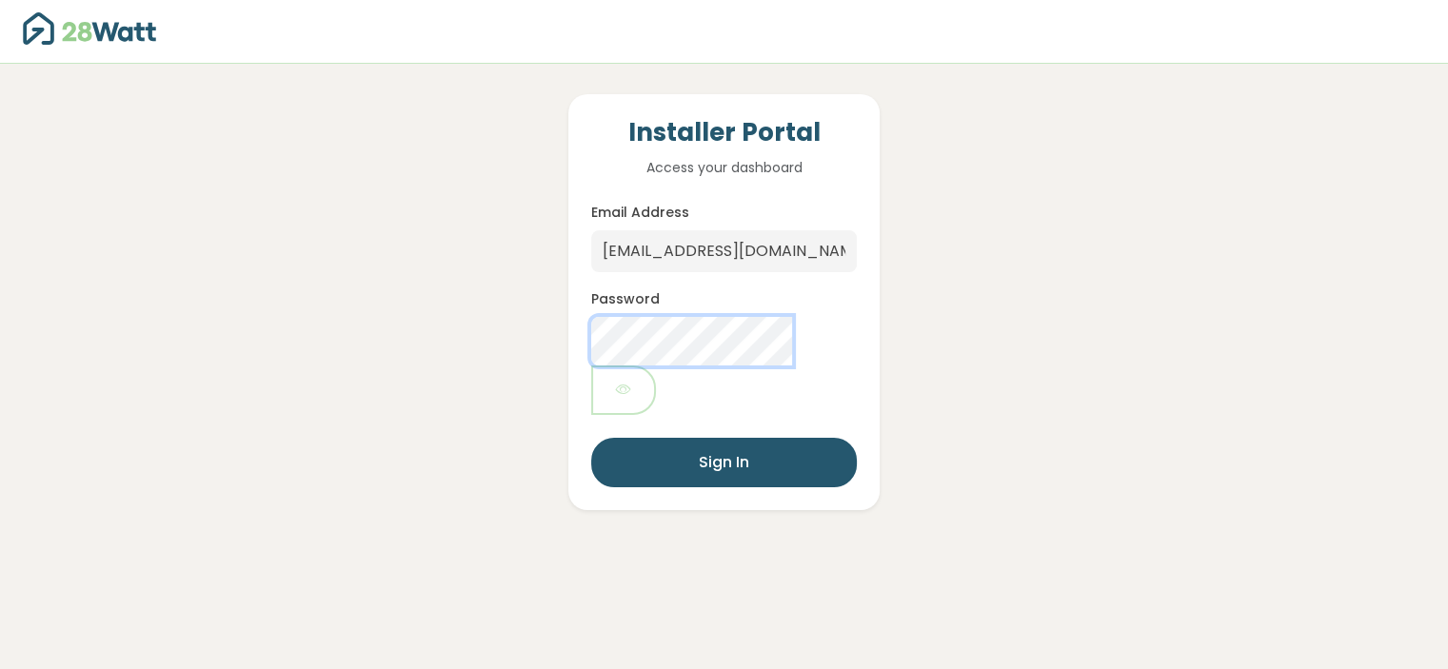
click at [591, 438] on button "Sign In" at bounding box center [723, 462] width 265 height 49
